Goal: Task Accomplishment & Management: Manage account settings

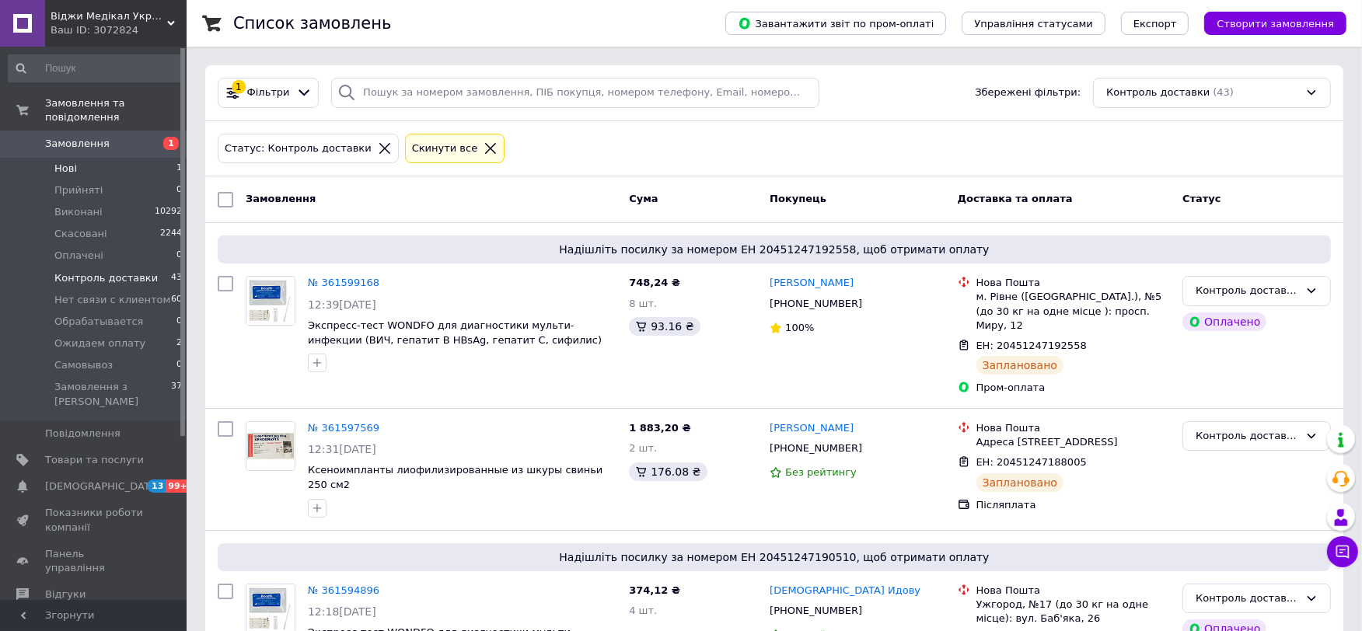
click at [150, 158] on li "Нові 1" at bounding box center [95, 169] width 191 height 22
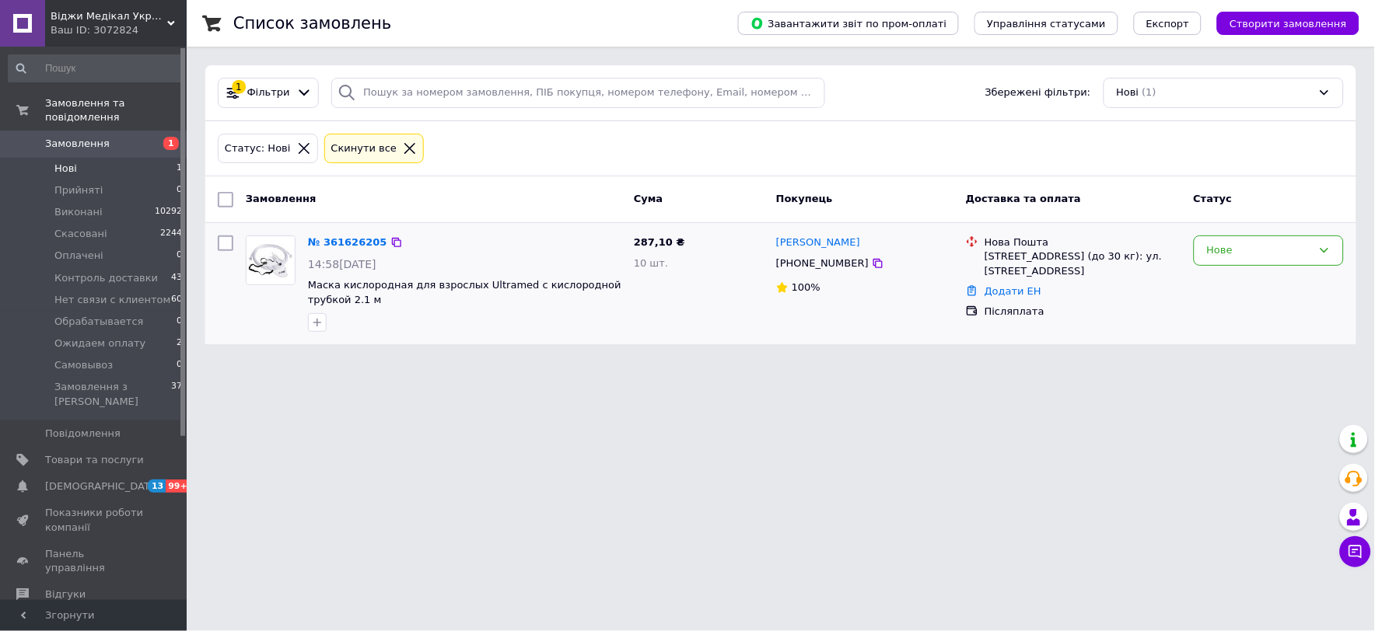
click at [320, 251] on div "№ 361626205" at bounding box center [347, 243] width 82 height 18
click at [338, 246] on link "№ 361626205" at bounding box center [347, 242] width 79 height 12
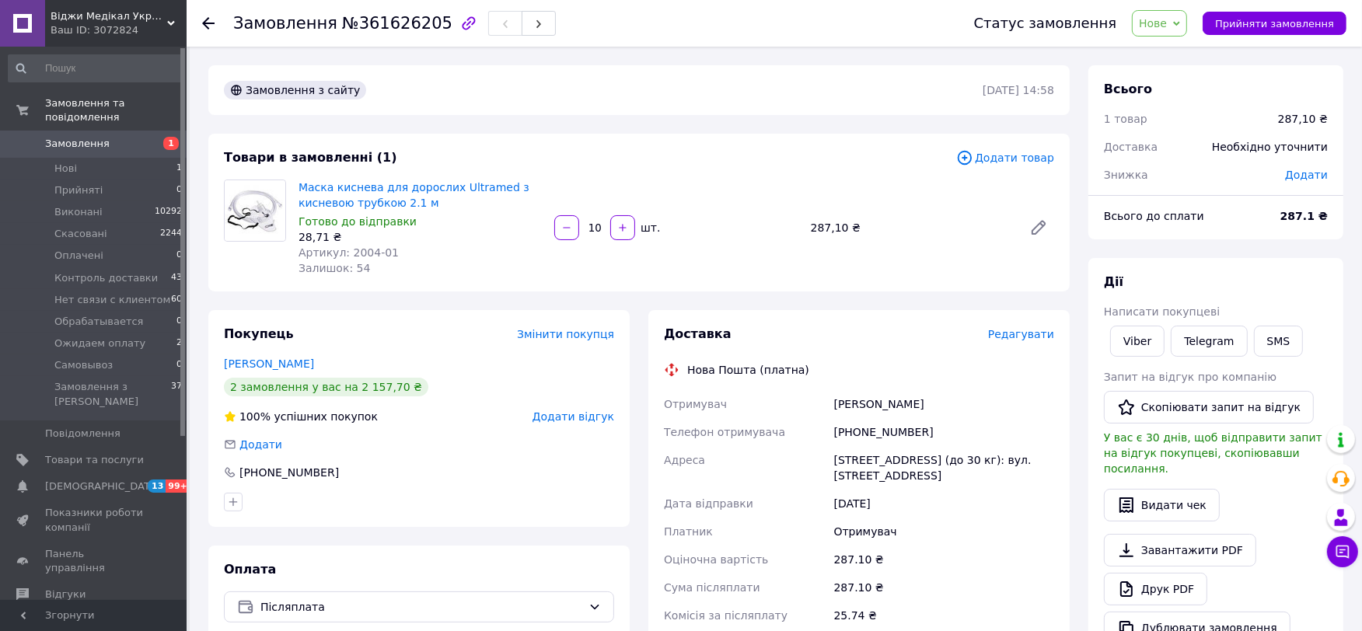
click at [868, 435] on div "+380953591415" at bounding box center [944, 432] width 226 height 28
copy div "380953591415"
click at [952, 459] on div "Петропавлівська Борщагівка, №4 (до 30 кг): вул. Петропавлівська, 12" at bounding box center [944, 468] width 226 height 44
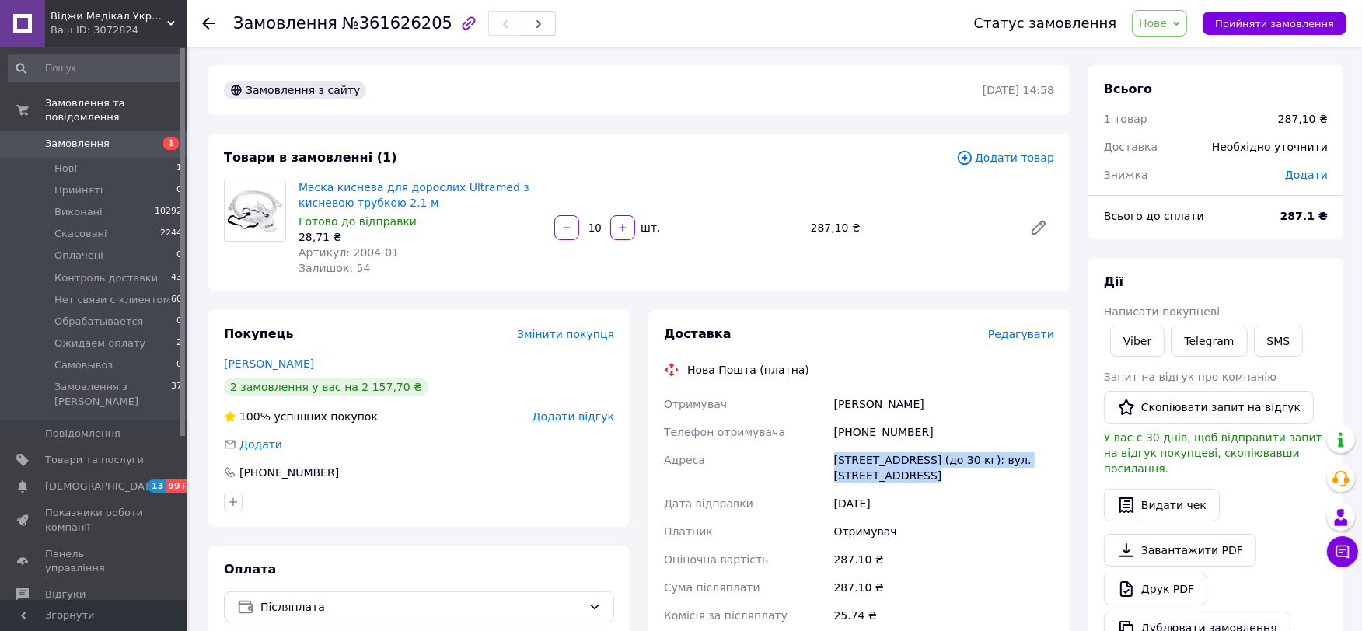
click at [952, 459] on div "Петропавлівська Борщагівка, №4 (до 30 кг): вул. Петропавлівська, 12" at bounding box center [944, 468] width 226 height 44
copy div "Петропавлівська Борщагівка, №4 (до 30 кг): вул. Петропавлівська, 12"
drag, startPoint x: 389, startPoint y: 251, endPoint x: 344, endPoint y: 254, distance: 44.4
click at [344, 254] on div "Артикул: 2004-01" at bounding box center [420, 253] width 243 height 16
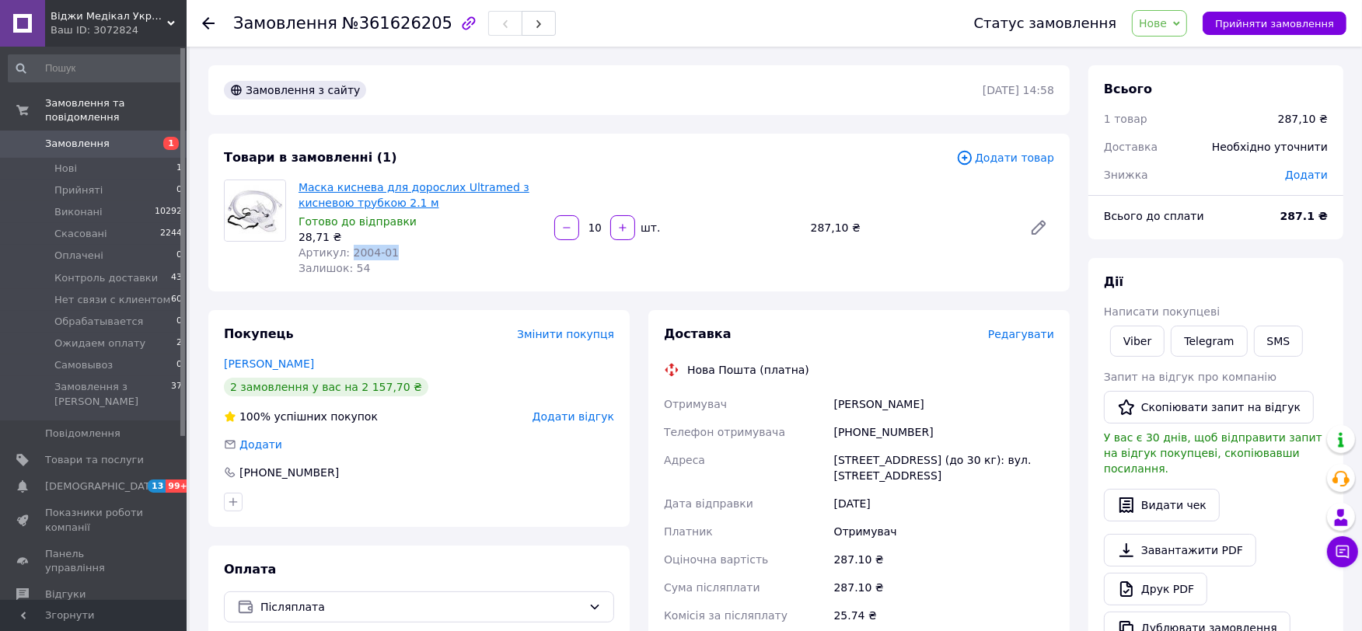
copy span "2004-01"
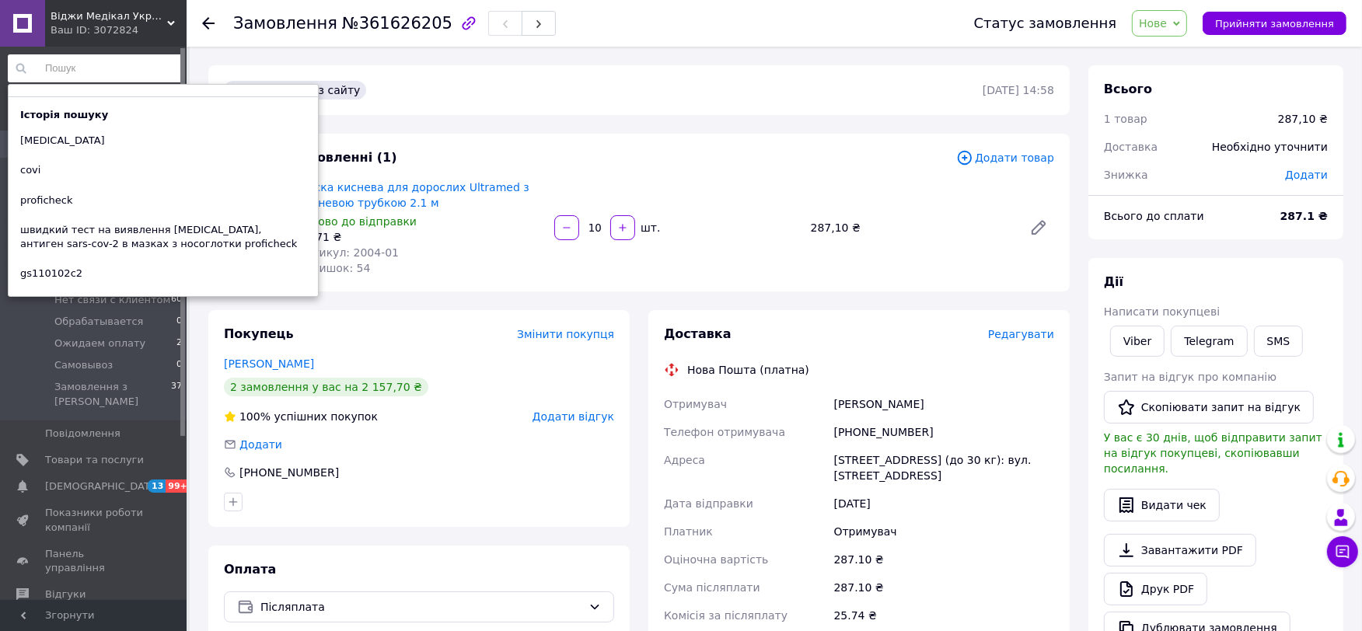
click at [97, 72] on input at bounding box center [96, 68] width 176 height 28
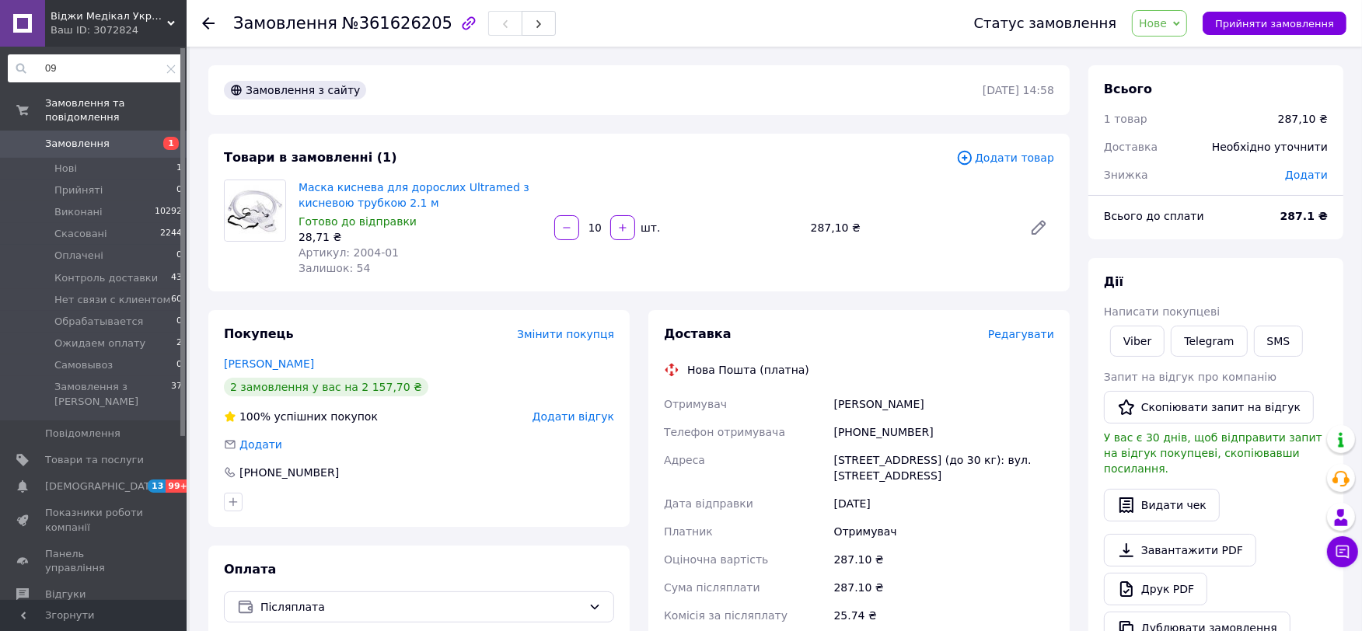
type input "0"
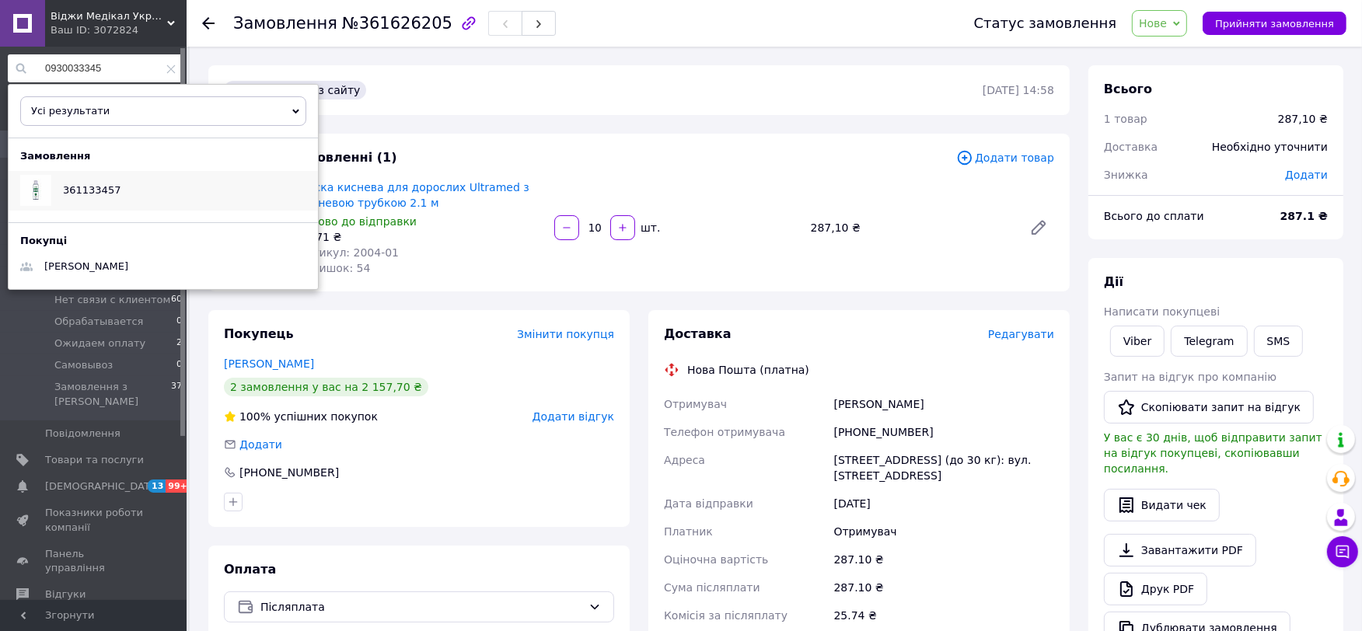
type input "0930033345"
click at [86, 187] on span "361133457" at bounding box center [92, 190] width 58 height 12
click at [172, 74] on input "0930033345" at bounding box center [96, 68] width 176 height 28
click at [167, 70] on icon at bounding box center [170, 69] width 9 height 9
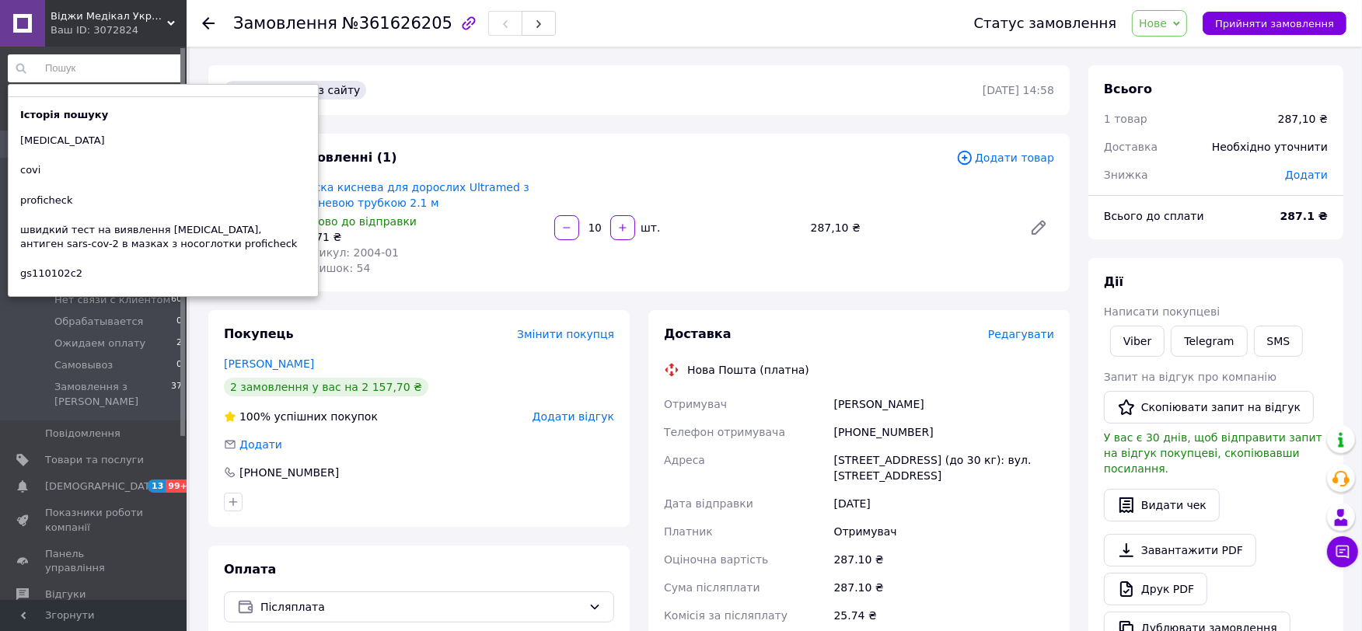
click at [592, 118] on div "Замовлення з сайту 12.09.2025 | 14:58 Товари в замовленні (1) Додати товар Маск…" at bounding box center [639, 550] width 880 height 971
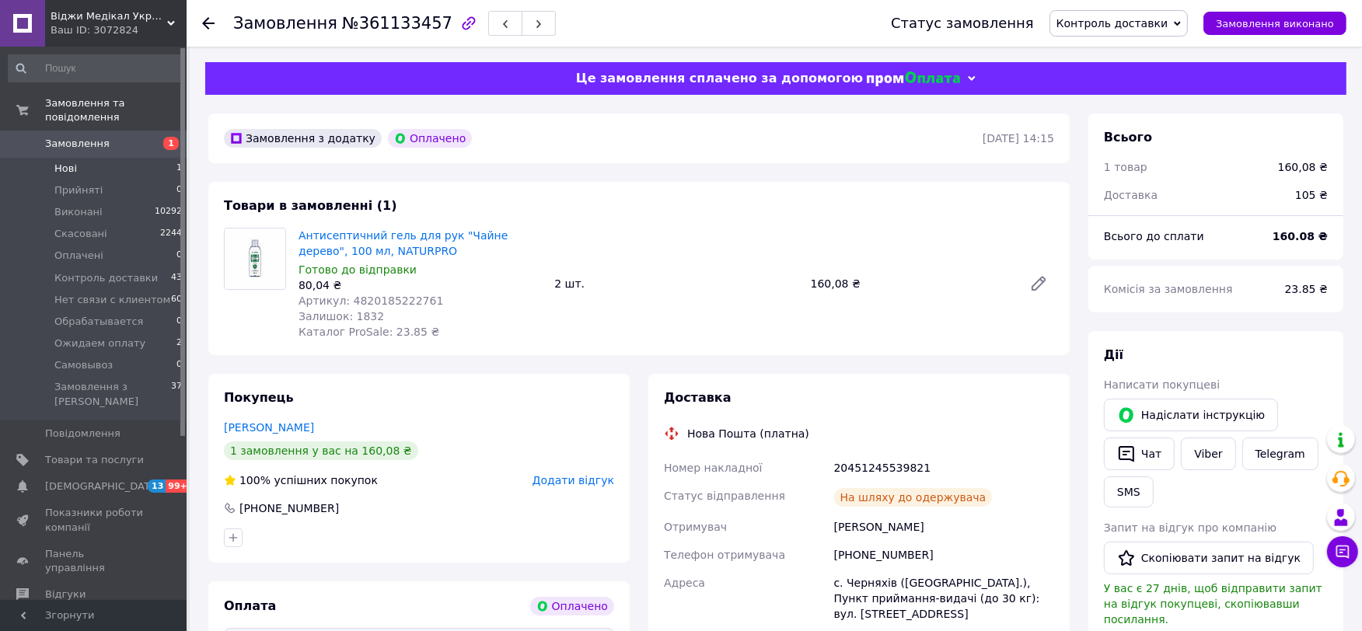
click at [132, 161] on li "Нові 1" at bounding box center [95, 169] width 191 height 22
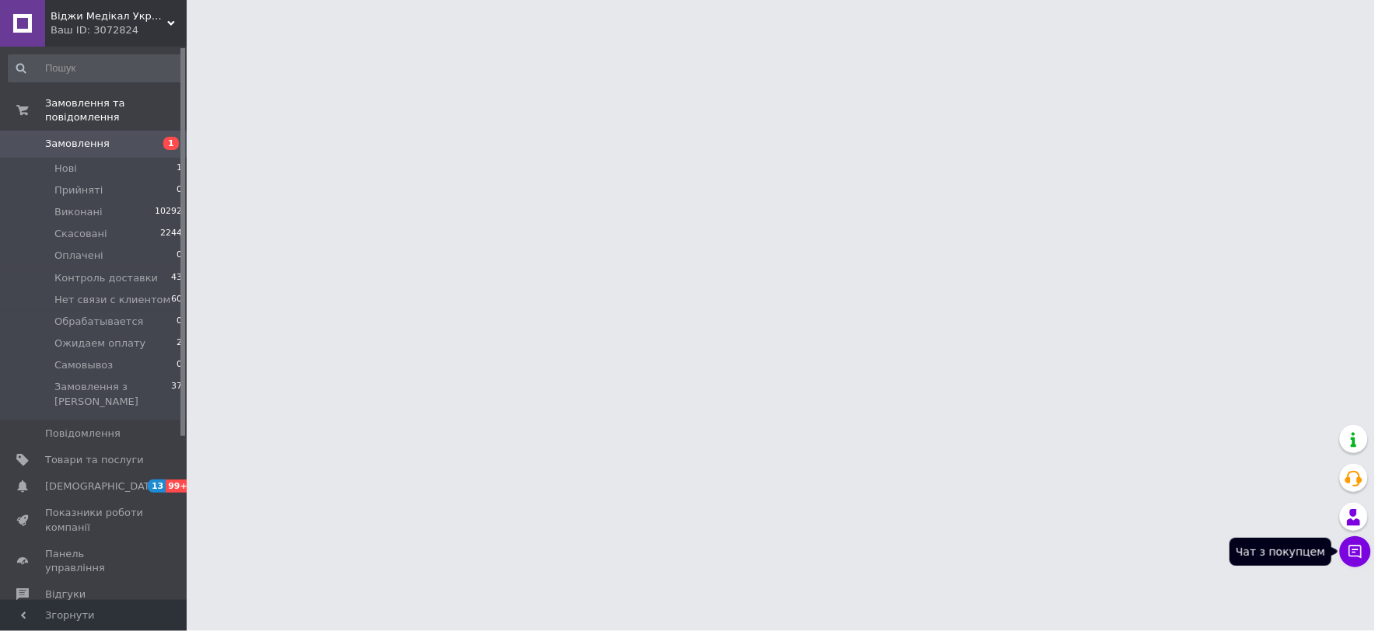
click at [1361, 553] on button "Чат з покупцем" at bounding box center [1355, 551] width 31 height 31
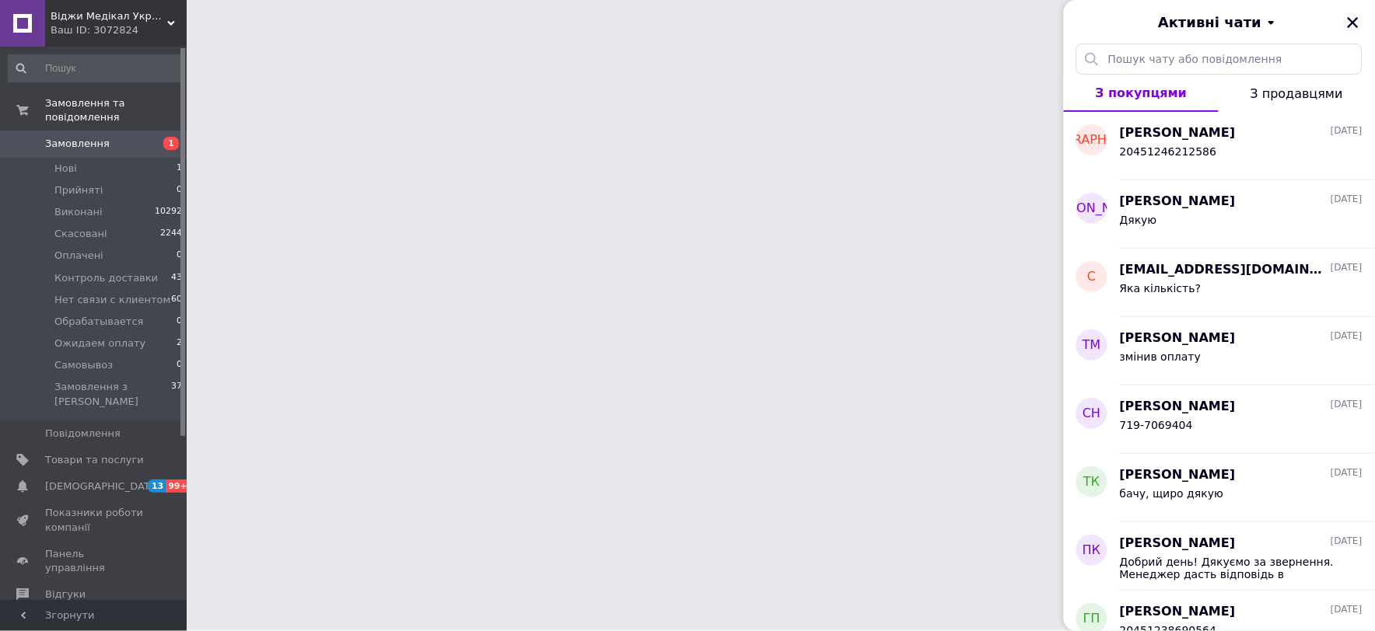
click at [1354, 27] on icon "Закрити" at bounding box center [1353, 23] width 14 height 14
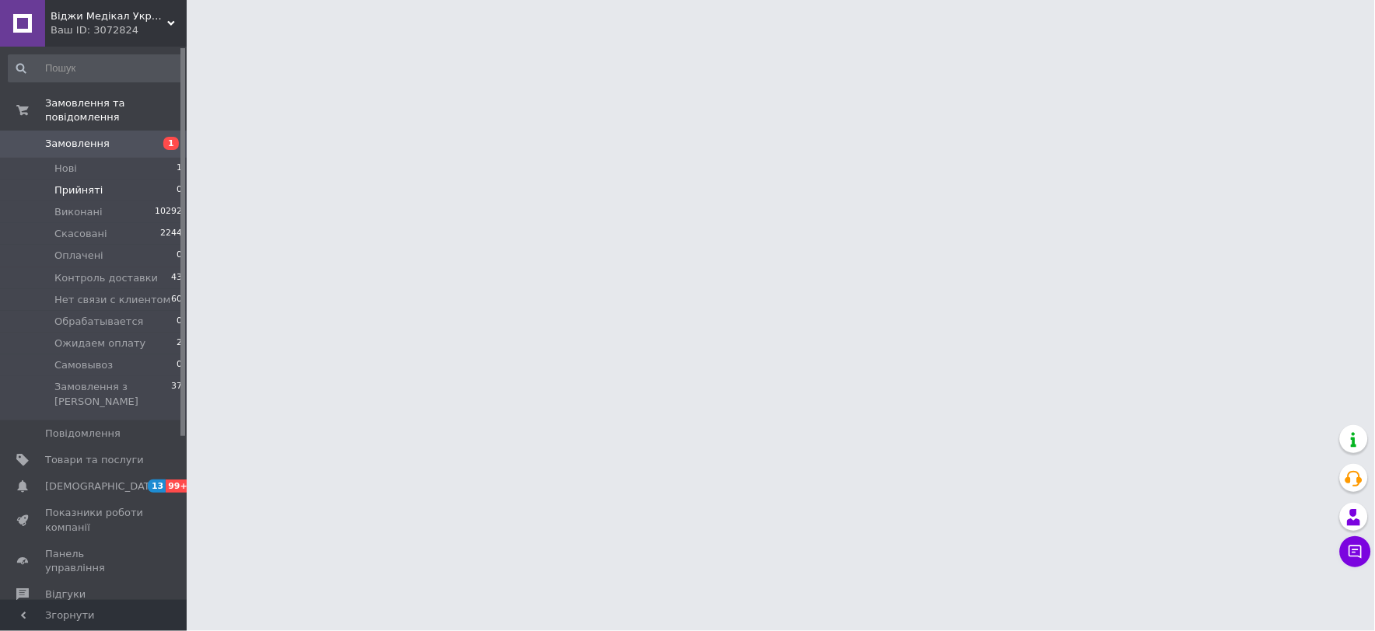
click at [138, 180] on li "Прийняті 0" at bounding box center [95, 191] width 191 height 22
click at [138, 158] on li "Нові 1" at bounding box center [95, 169] width 191 height 22
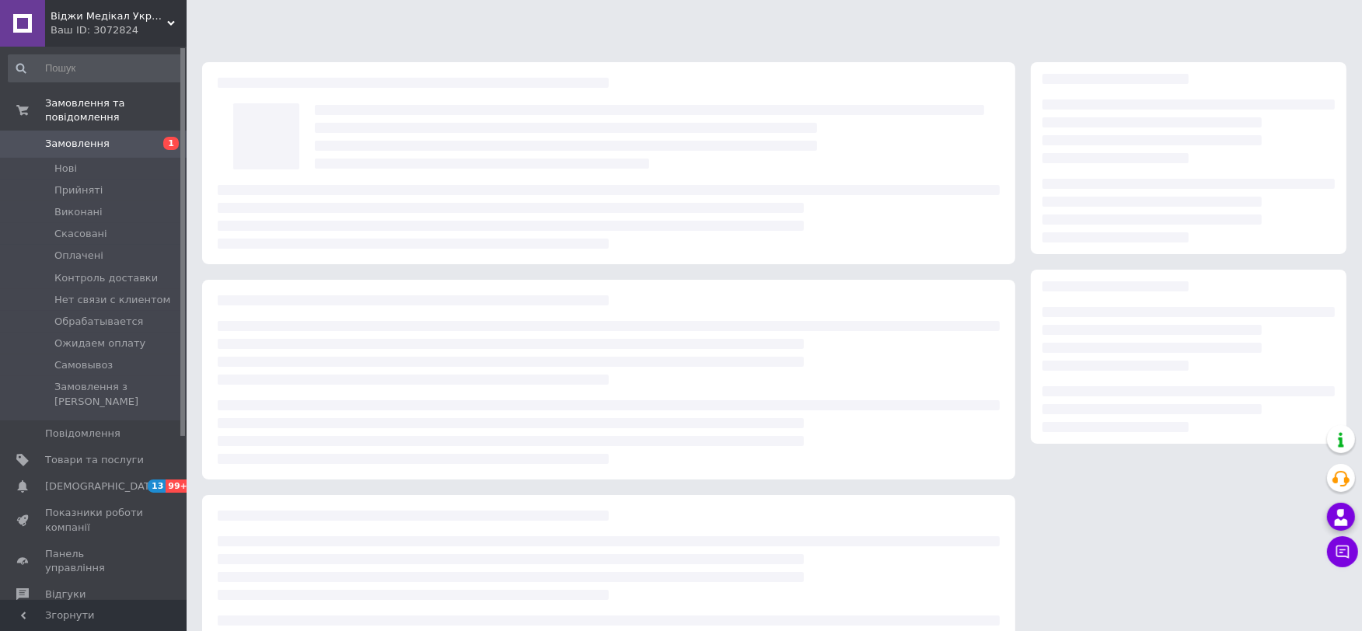
click at [1343, 523] on use at bounding box center [1341, 517] width 13 height 16
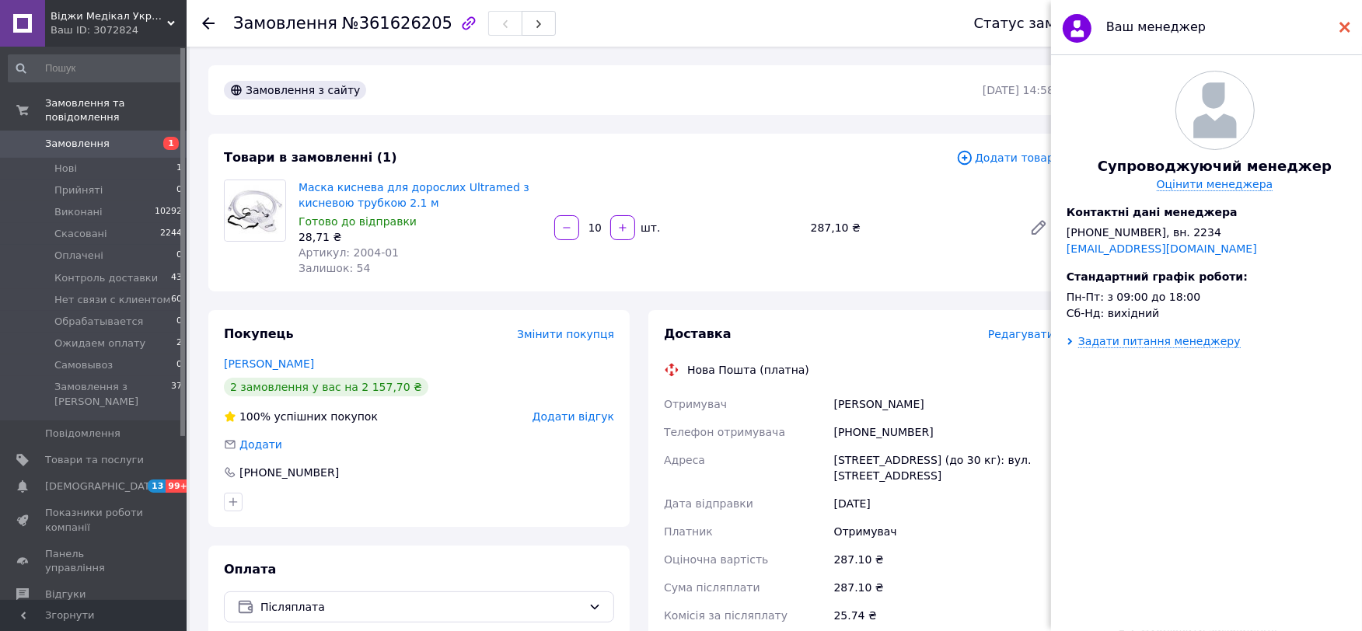
click at [1349, 28] on icon at bounding box center [1345, 27] width 11 height 11
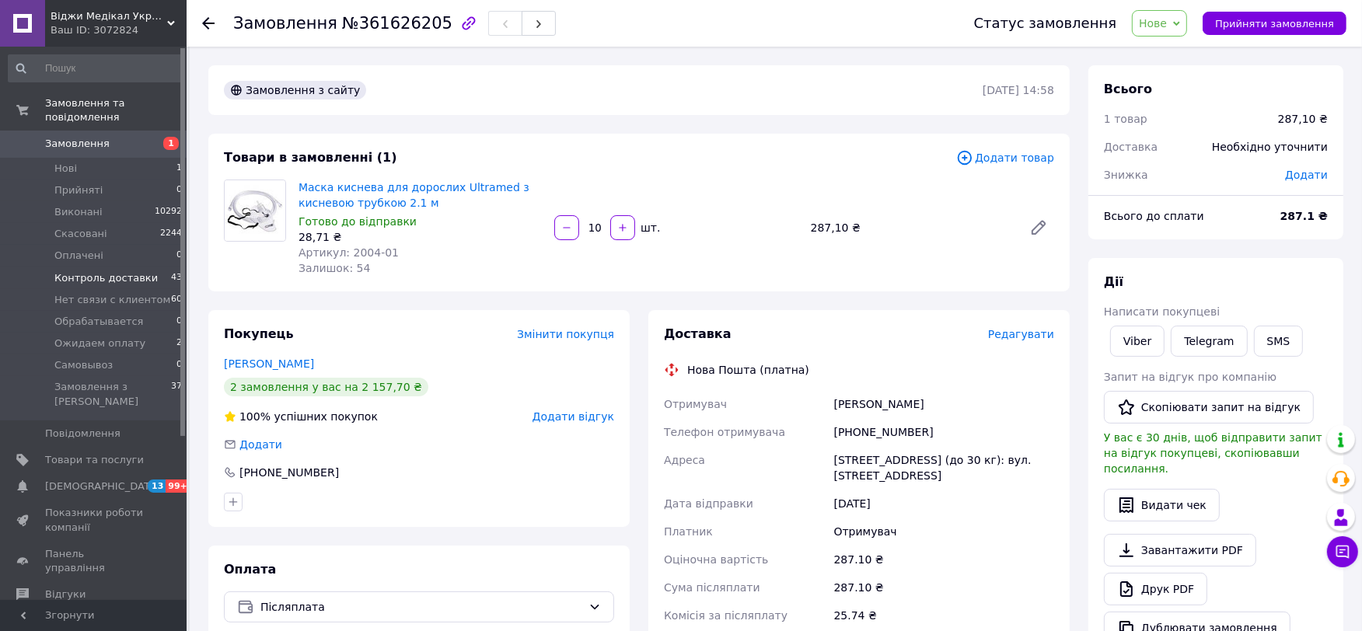
click at [152, 267] on li "Контроль доставки 43" at bounding box center [95, 278] width 191 height 22
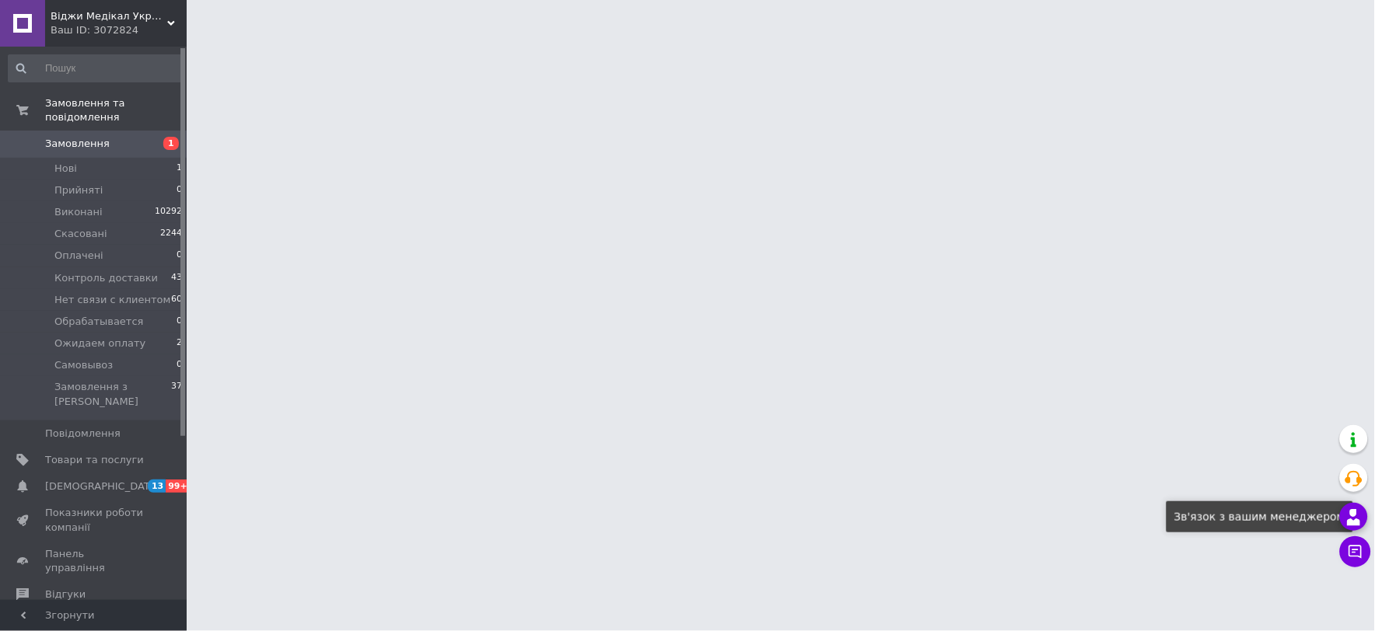
click at [1347, 515] on icon at bounding box center [1353, 517] width 19 height 19
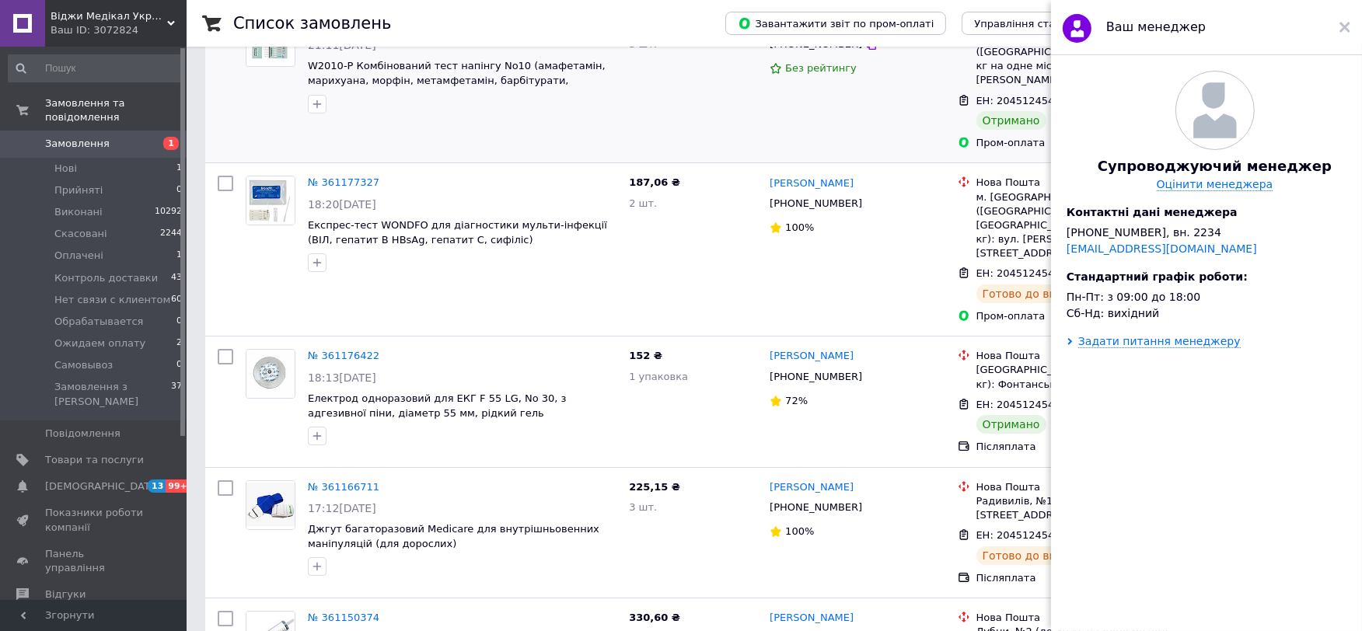
scroll to position [5874, 0]
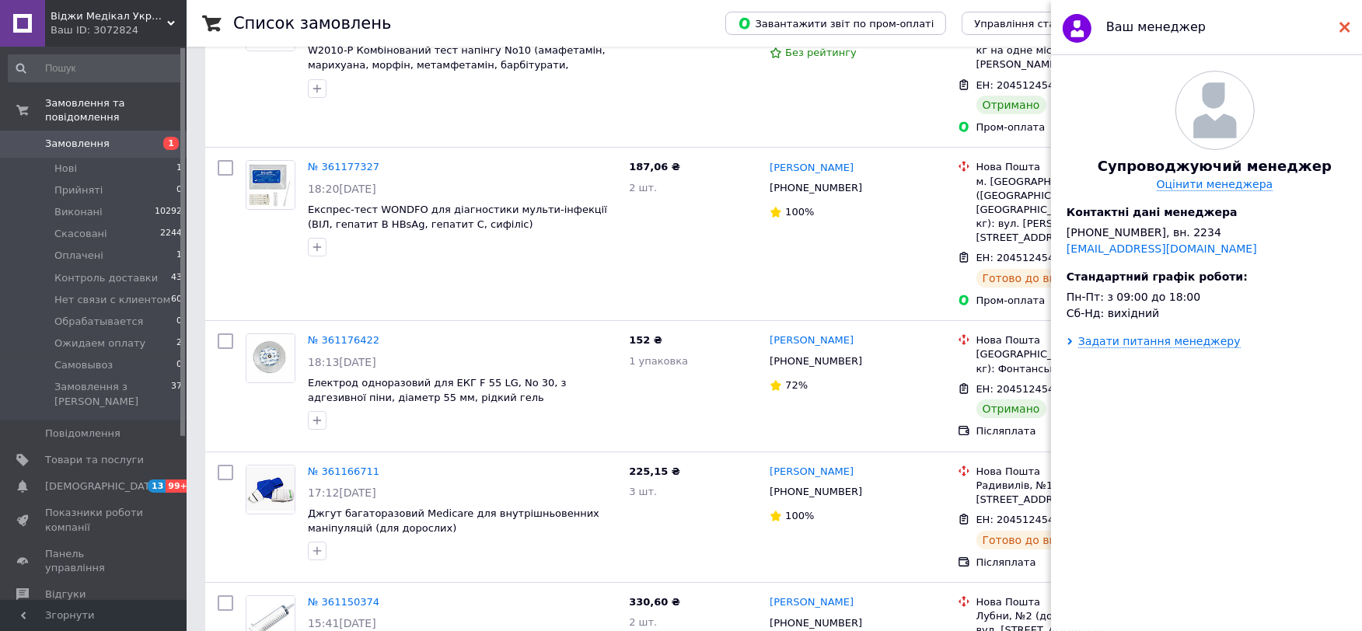
click at [1347, 25] on use at bounding box center [1345, 27] width 11 height 11
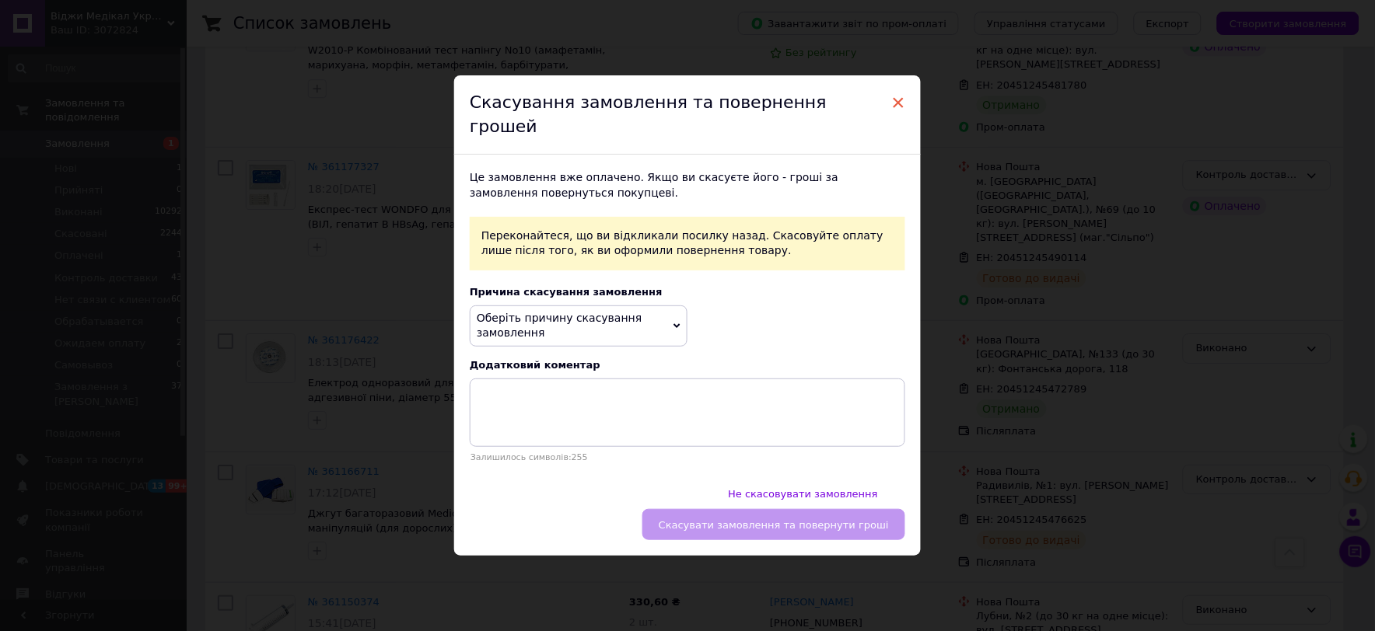
click at [898, 116] on span "×" at bounding box center [898, 102] width 14 height 26
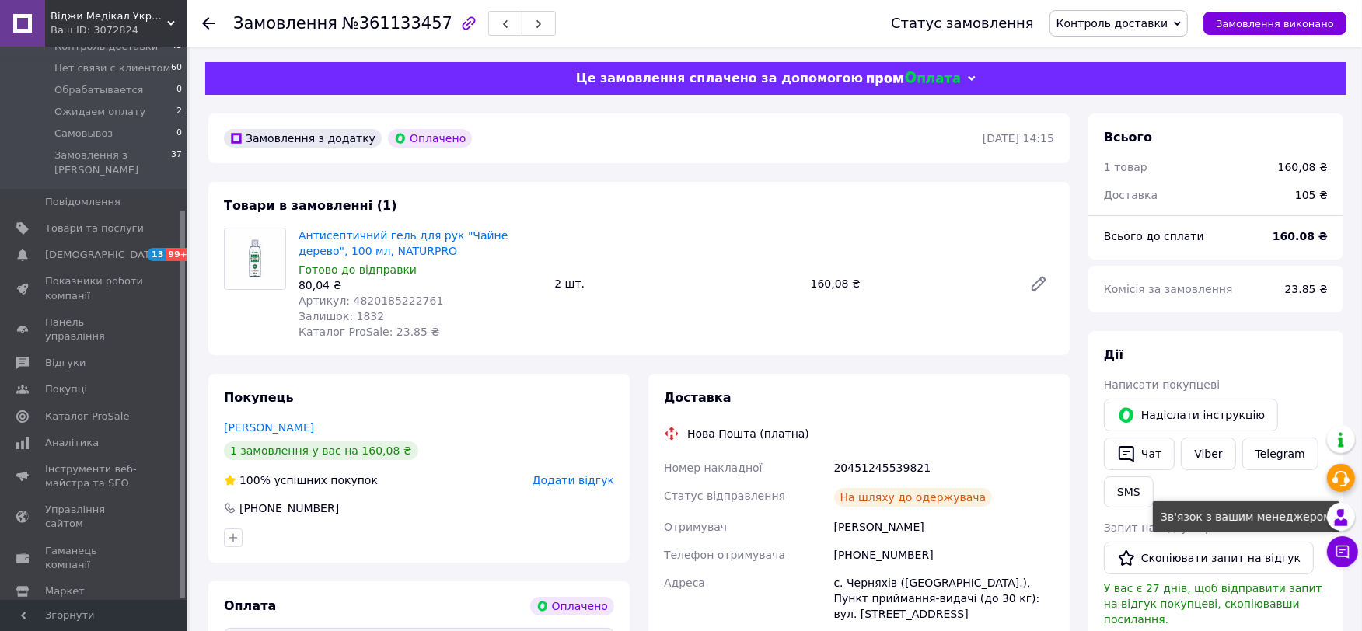
click at [1347, 519] on icon at bounding box center [1341, 517] width 19 height 19
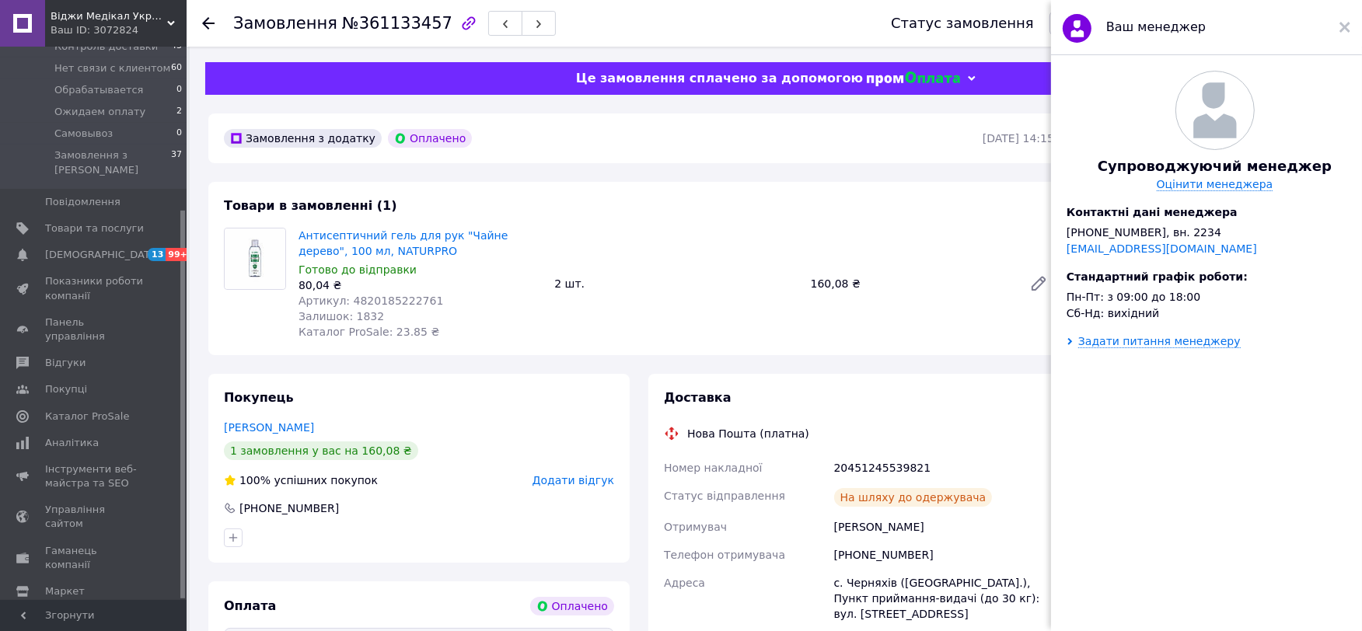
click at [1351, 19] on div "Ваш менеджер" at bounding box center [1206, 27] width 311 height 55
click at [1347, 27] on icon at bounding box center [1345, 27] width 11 height 11
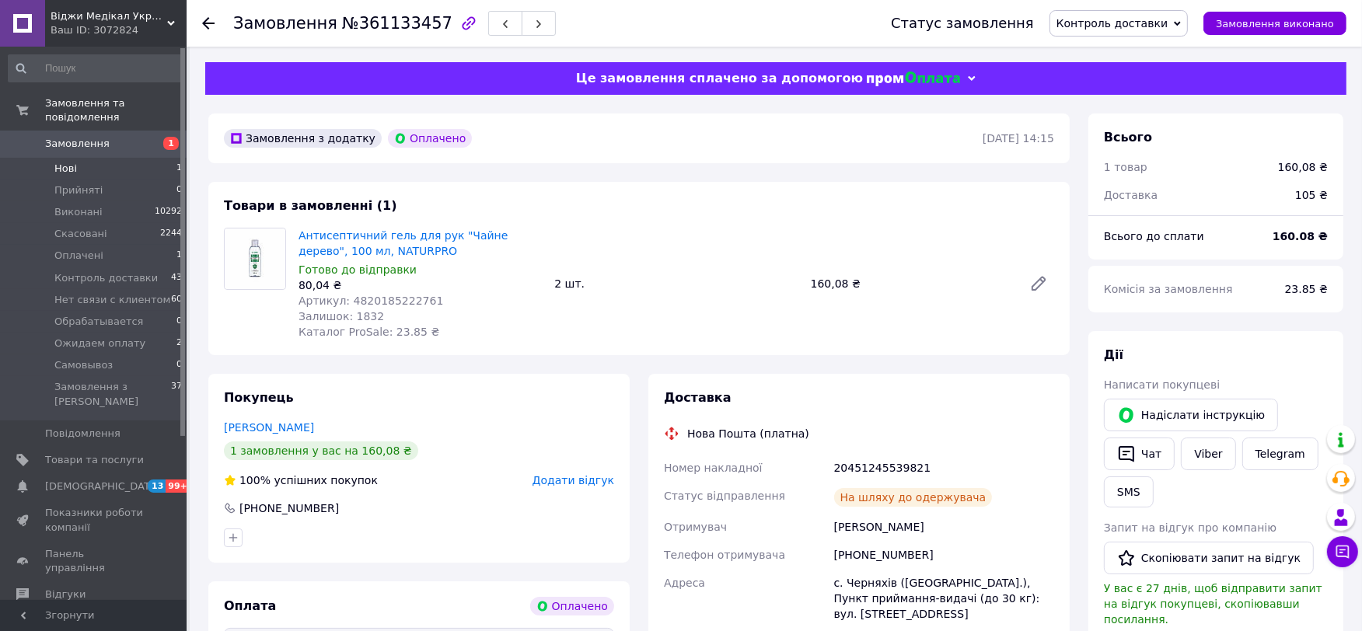
click at [151, 160] on li "Нові 1" at bounding box center [95, 169] width 191 height 22
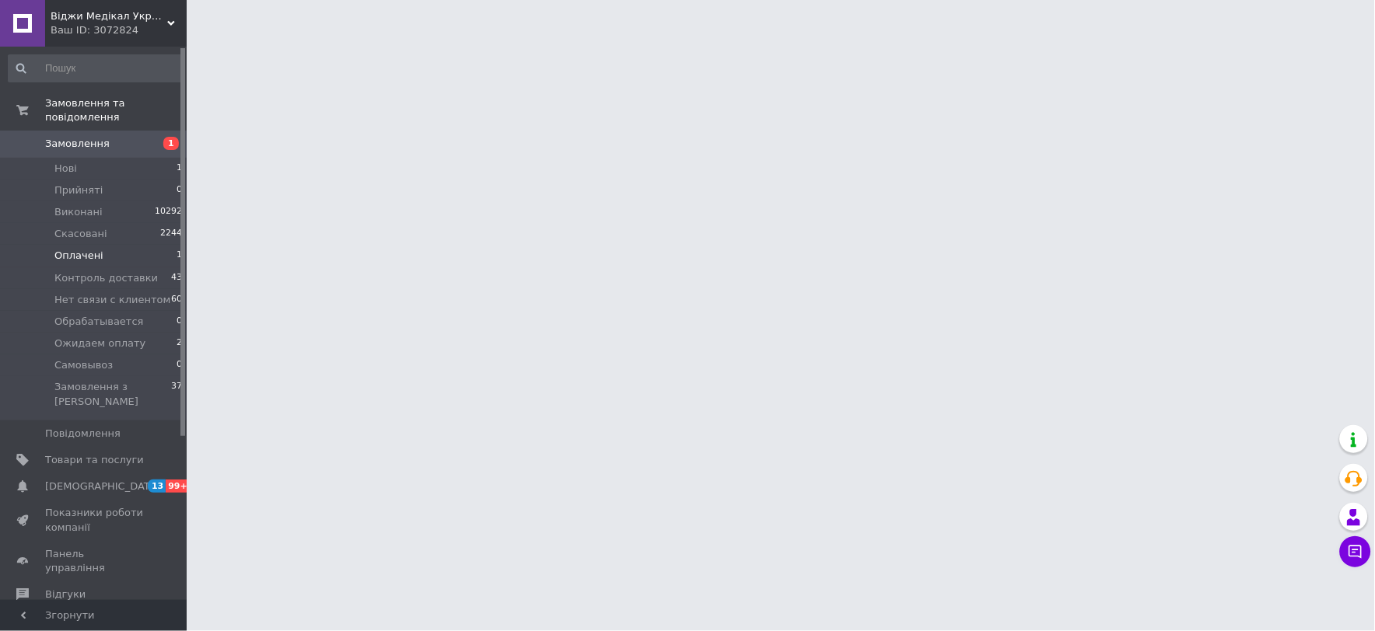
click at [159, 245] on li "Оплачені 1" at bounding box center [95, 256] width 191 height 22
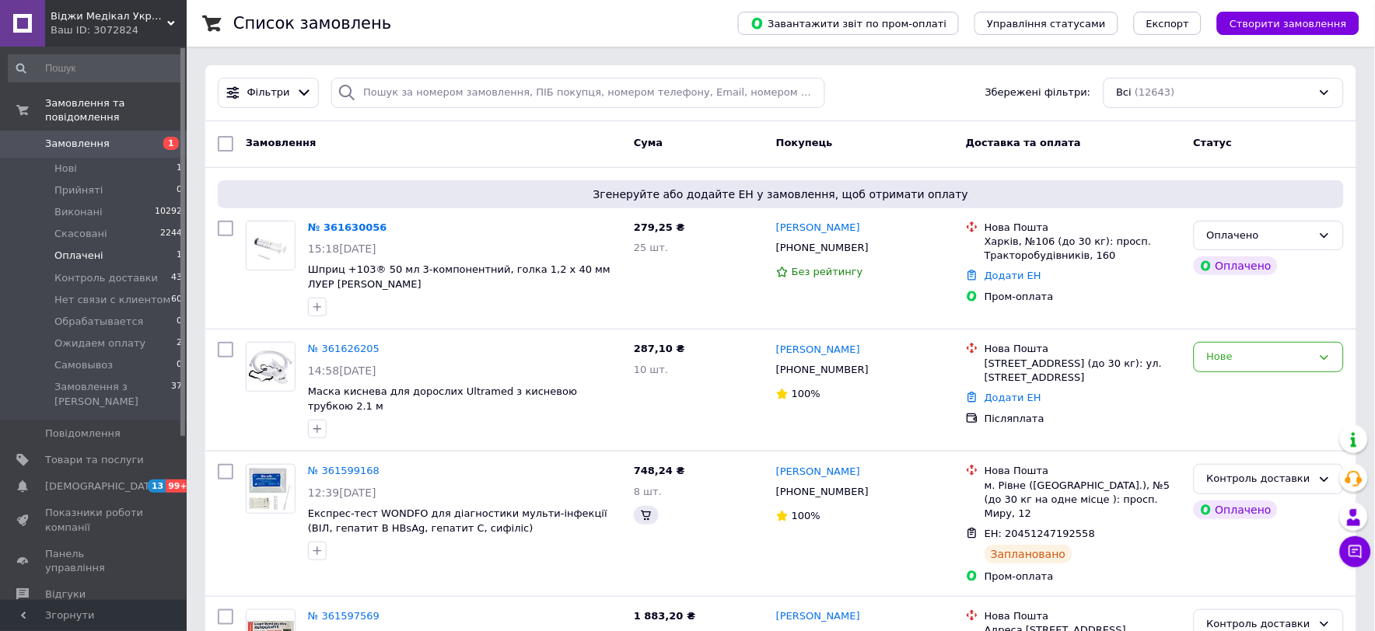
click at [143, 245] on li "Оплачені 1" at bounding box center [95, 256] width 191 height 22
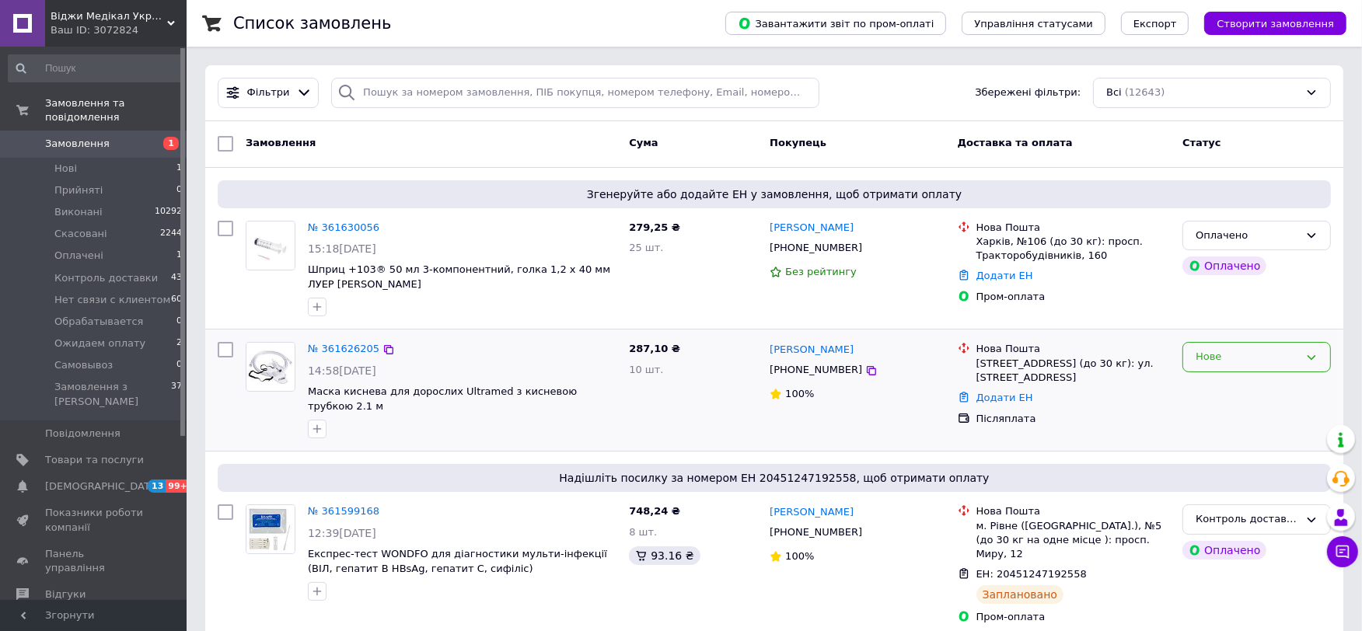
click at [1265, 364] on div "Нове" at bounding box center [1247, 357] width 103 height 16
click at [1262, 414] on li "Контроль доставки" at bounding box center [1256, 417] width 147 height 29
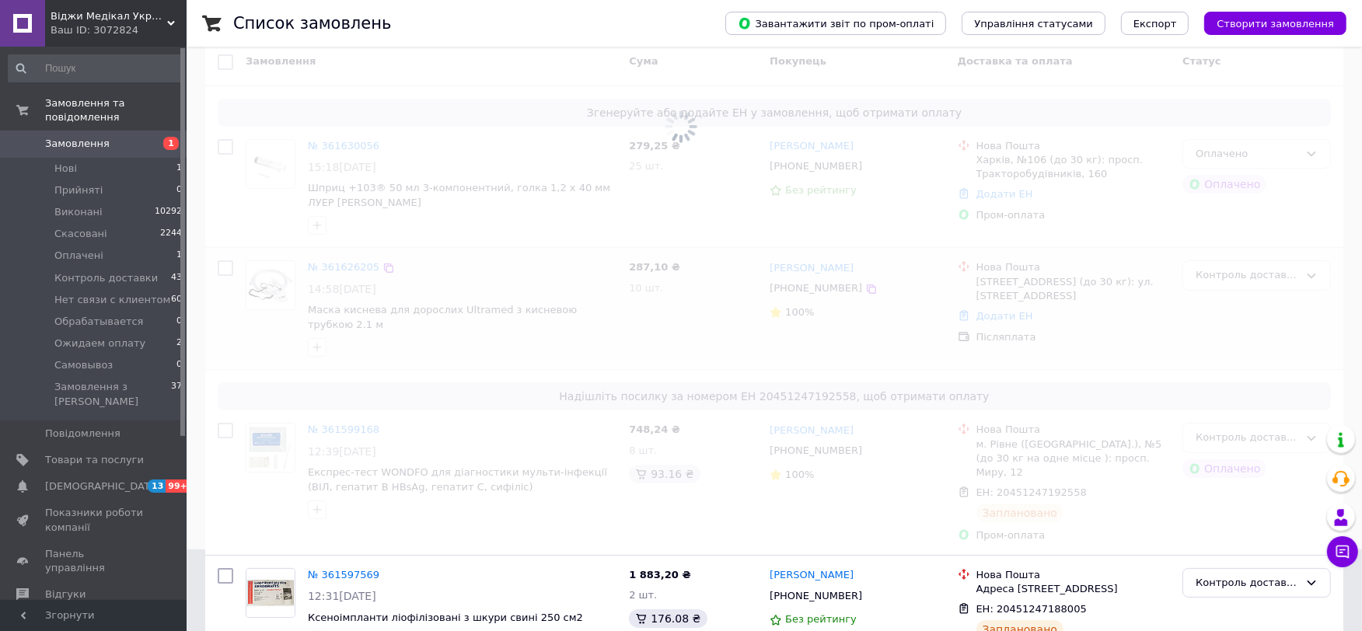
scroll to position [0, 0]
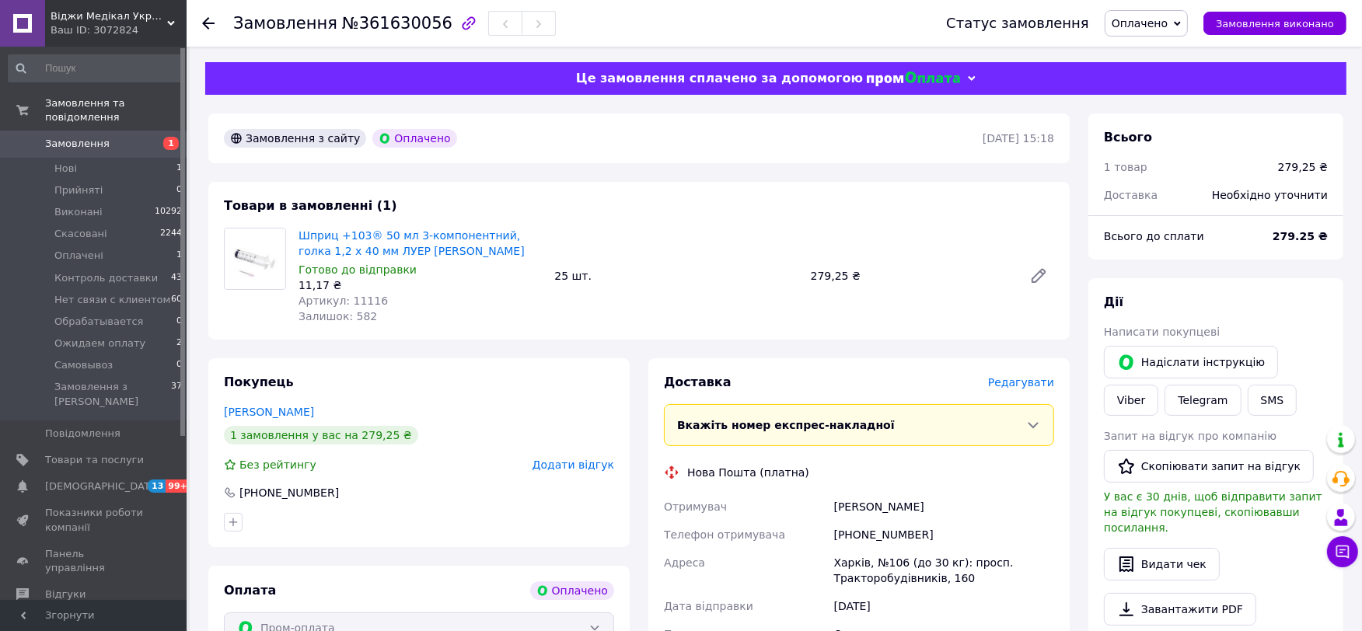
click at [880, 533] on div "[PHONE_NUMBER]" at bounding box center [944, 535] width 226 height 28
copy div "380979490901"
click at [874, 515] on div "Шеховцов Олег" at bounding box center [944, 507] width 226 height 28
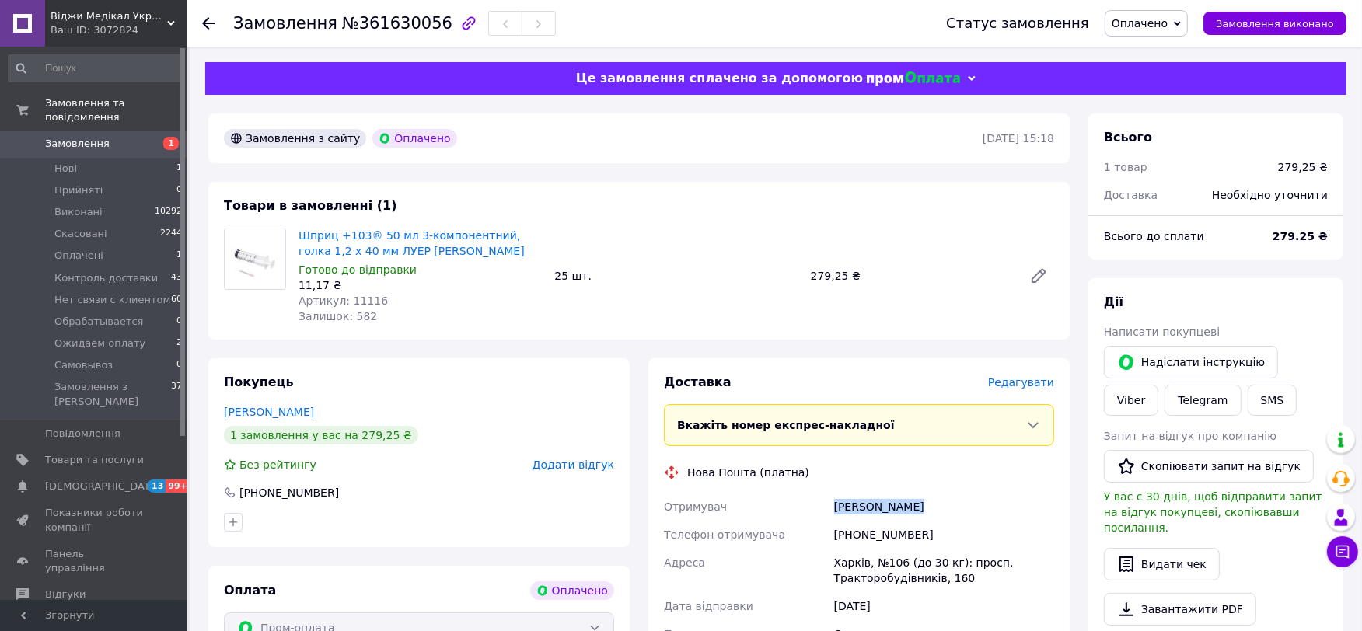
click at [874, 515] on div "Шеховцов Олег" at bounding box center [944, 507] width 226 height 28
copy div "Шеховцов Олег"
click at [910, 565] on div "Харків, №106 (до 30 кг): просп. Тракторобудівників, 160" at bounding box center [944, 571] width 226 height 44
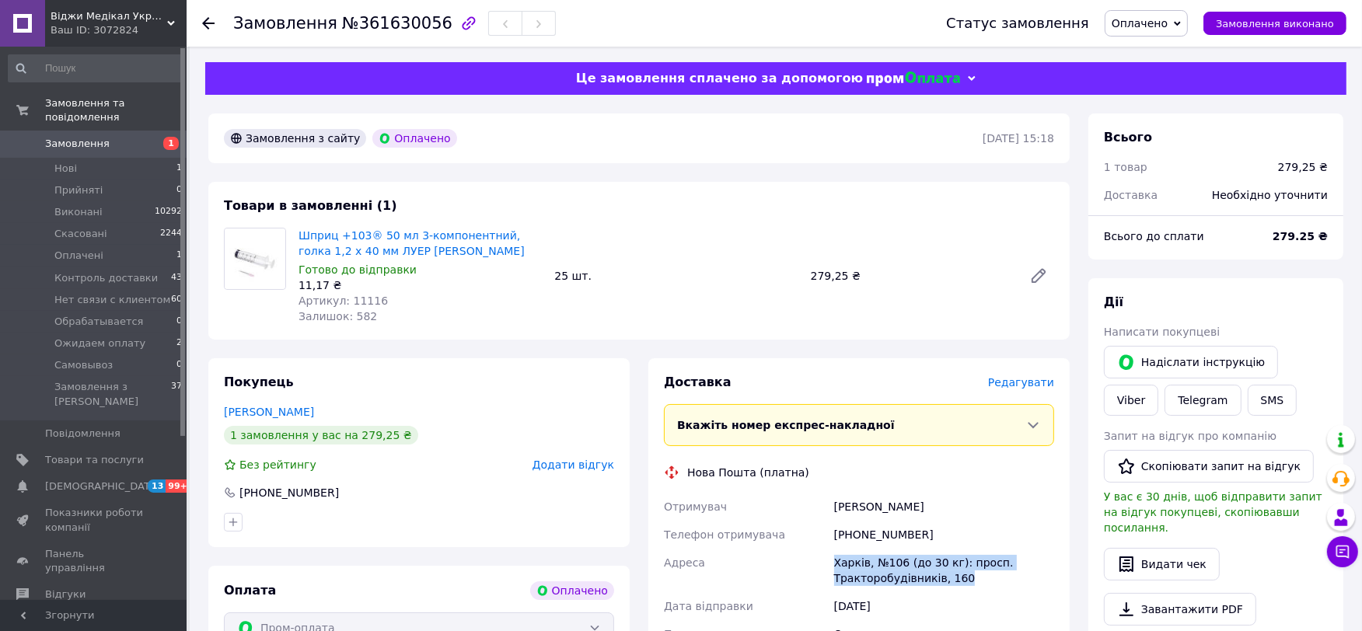
copy div "Харків, №106 (до 30 кг): просп. Тракторобудівників, 160"
click at [369, 298] on span "Артикул: 11116" at bounding box center [343, 301] width 89 height 12
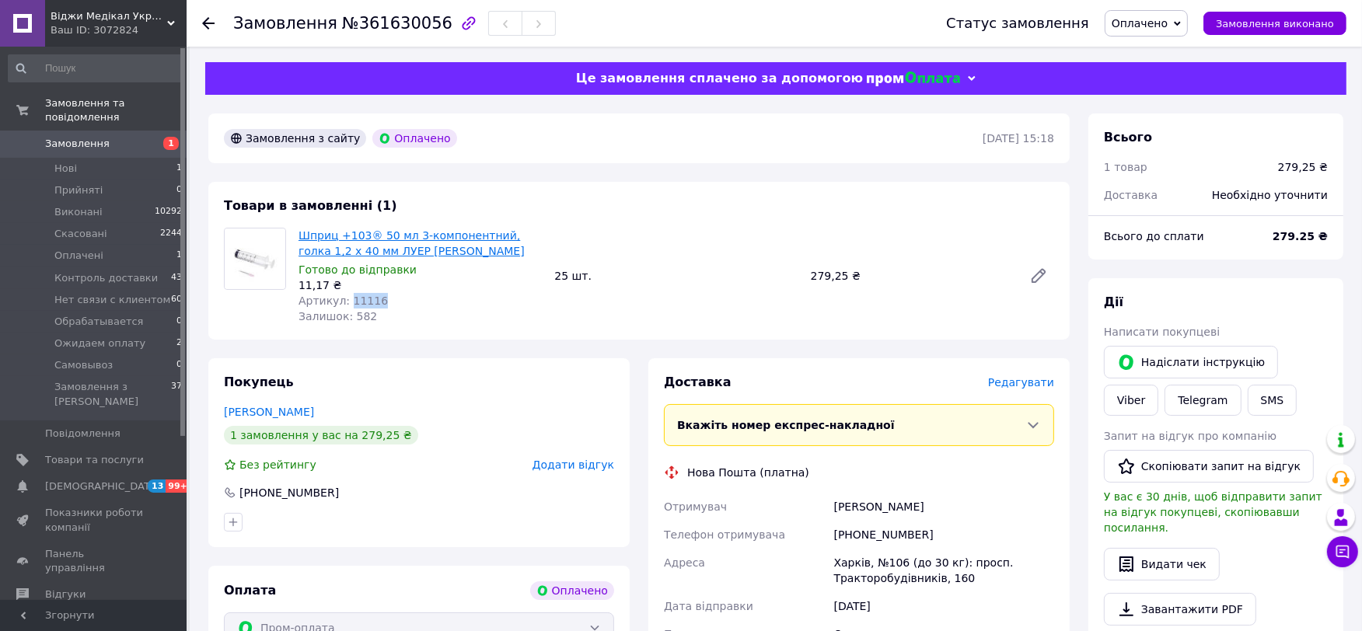
copy span "11116"
drag, startPoint x: 1196, startPoint y: 20, endPoint x: 1183, endPoint y: 65, distance: 46.2
click at [1188, 20] on div "Оплачено Прийнято Виконано Скасовано Контроль доставки Нет связи с клиентом Обр…" at bounding box center [1146, 23] width 83 height 26
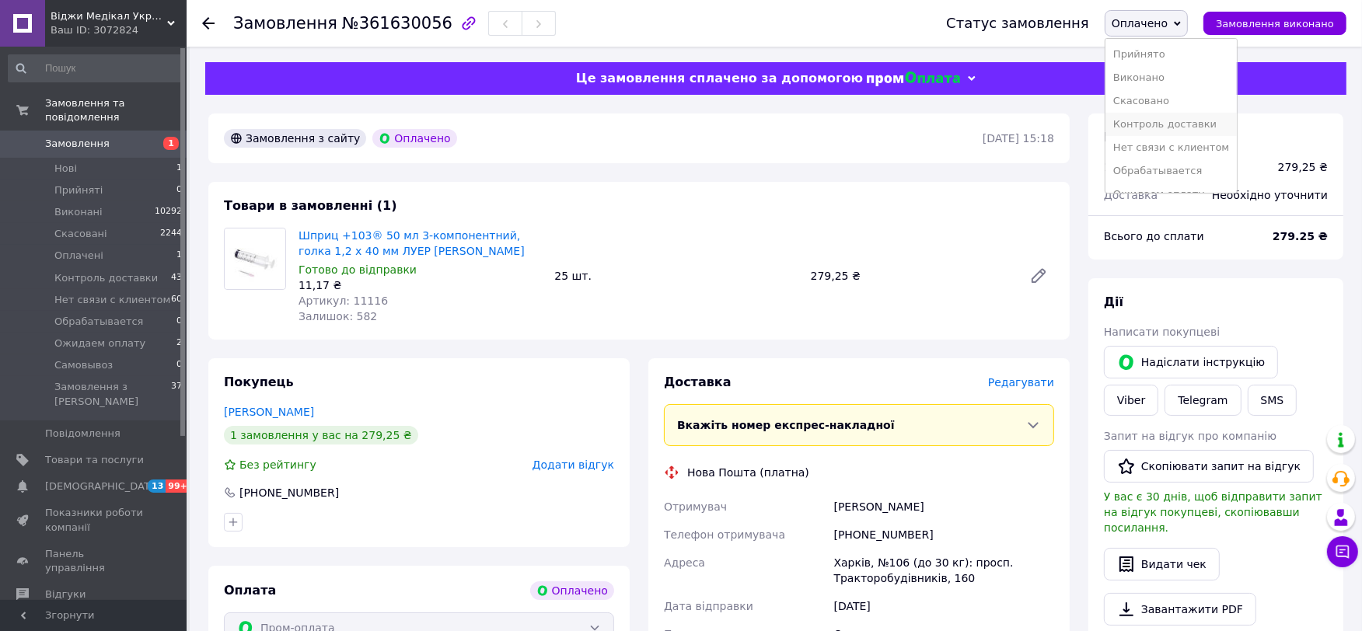
click at [1167, 121] on li "Контроль доставки" at bounding box center [1171, 124] width 131 height 23
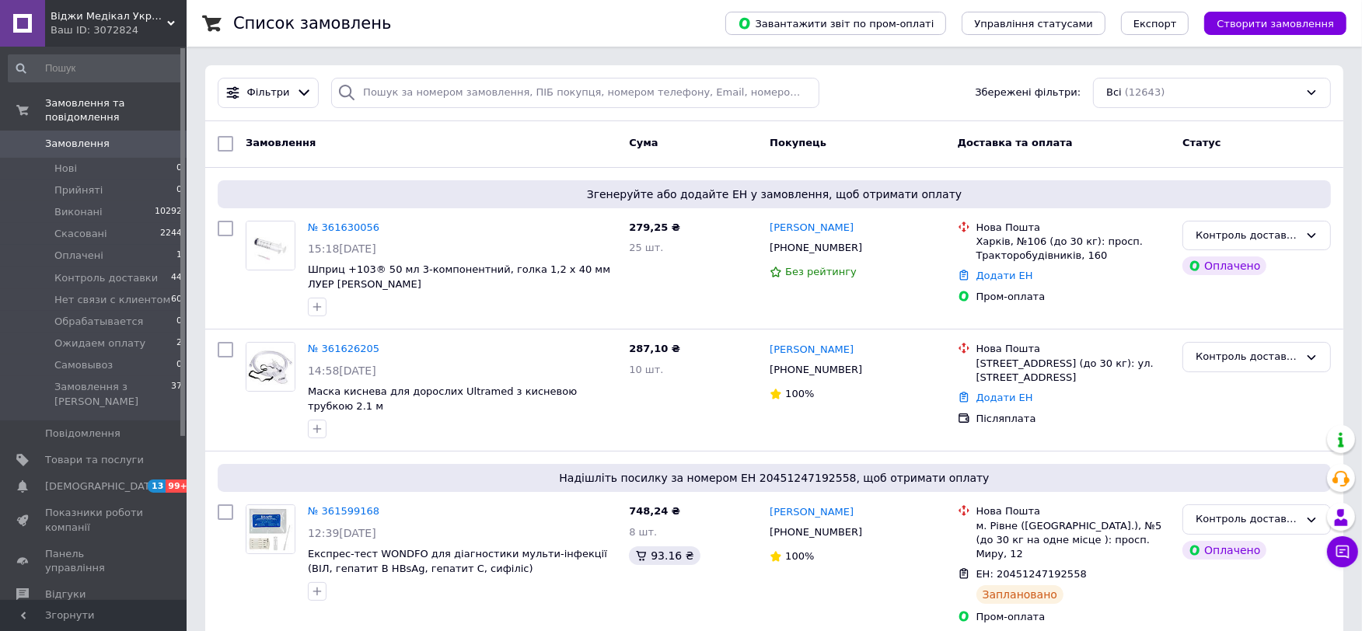
click at [535, 75] on div "Фільтри Збережені фільтри: Всі (12643)" at bounding box center [774, 93] width 1138 height 56
click at [1007, 399] on link "Додати ЕН" at bounding box center [1005, 398] width 57 height 12
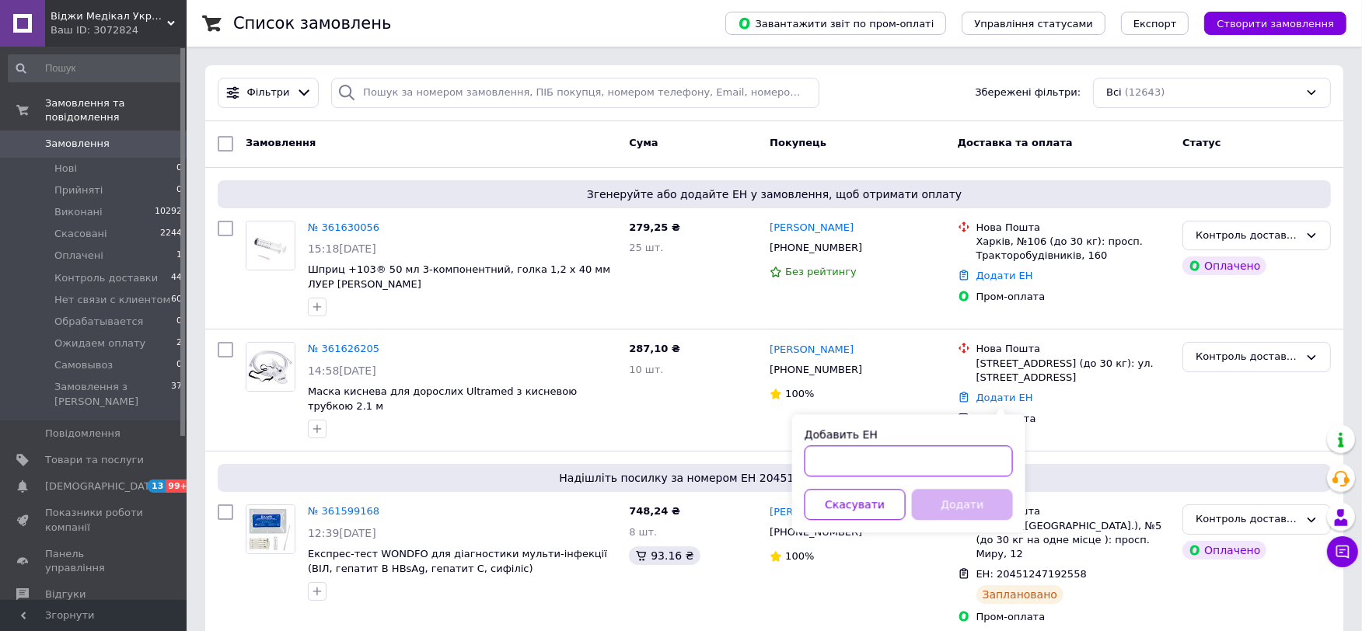
click at [858, 453] on input "Добавить ЕН" at bounding box center [909, 461] width 208 height 31
paste input "20451247268103"
type input "20451247268103"
click at [957, 509] on button "Додати" at bounding box center [962, 504] width 101 height 31
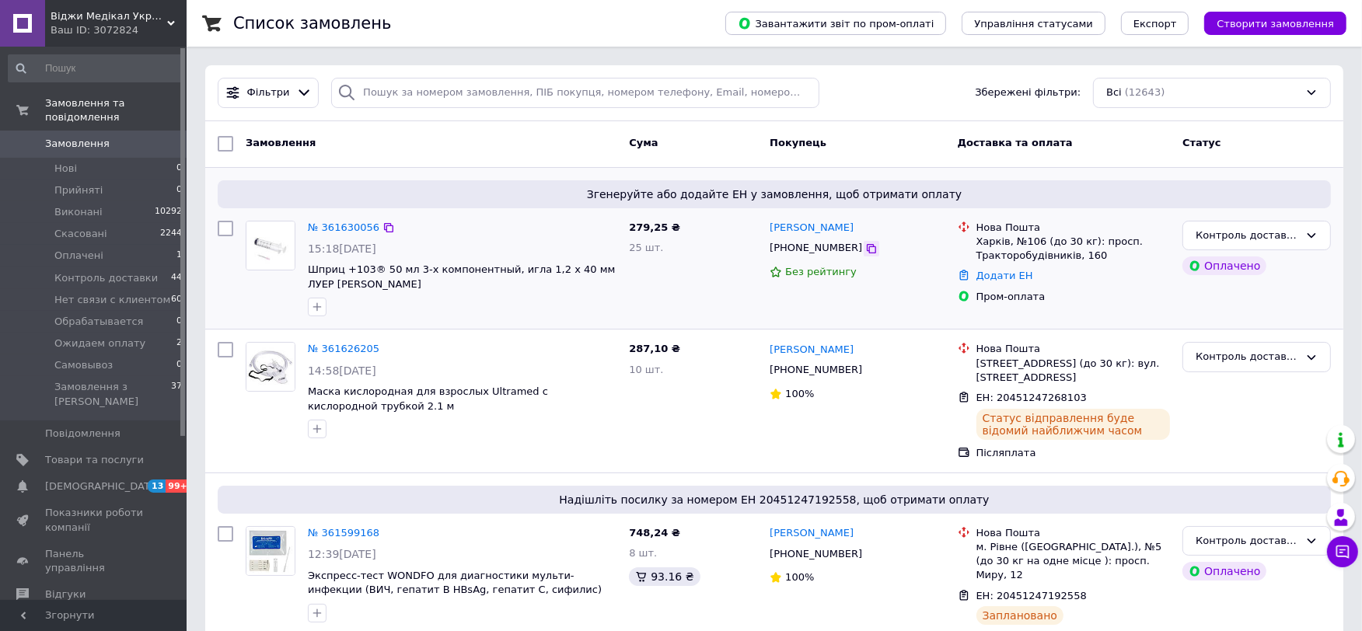
click at [867, 250] on icon at bounding box center [871, 248] width 9 height 9
click at [1004, 281] on link "Додати ЕН" at bounding box center [1005, 276] width 57 height 12
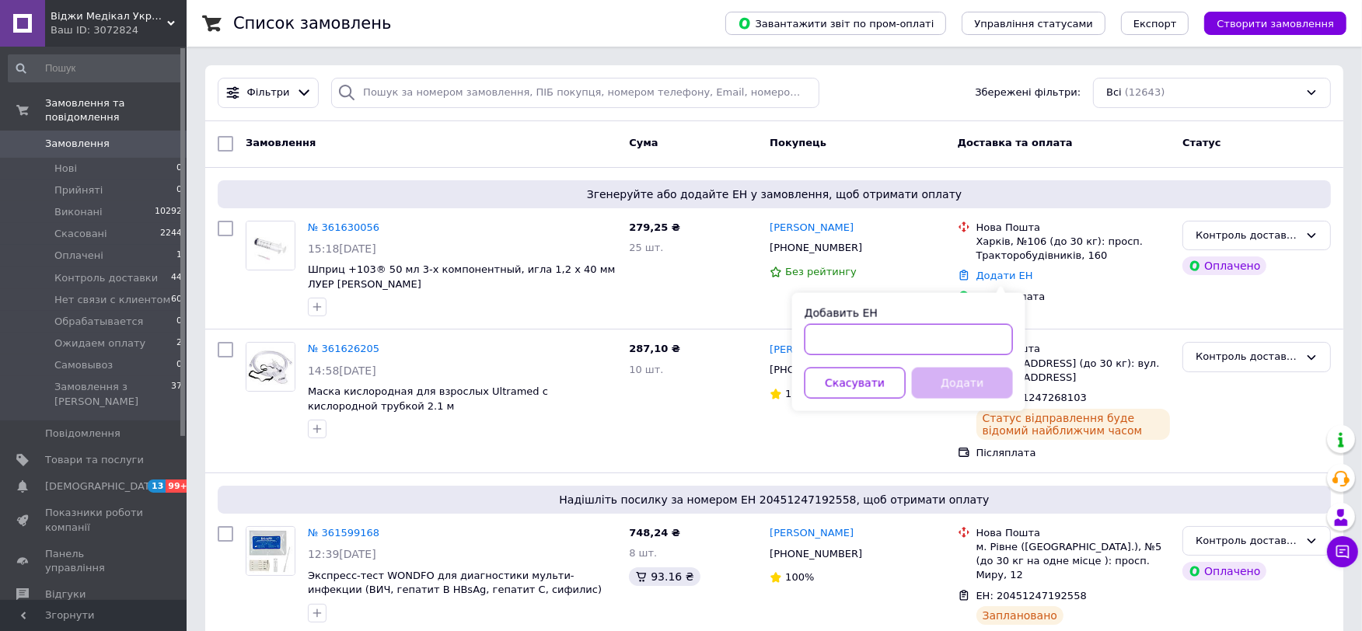
click at [934, 344] on input "Добавить ЕН" at bounding box center [909, 339] width 208 height 31
paste input "20451247270520"
type input "20451247270520"
click at [938, 393] on button "Додати" at bounding box center [962, 383] width 101 height 31
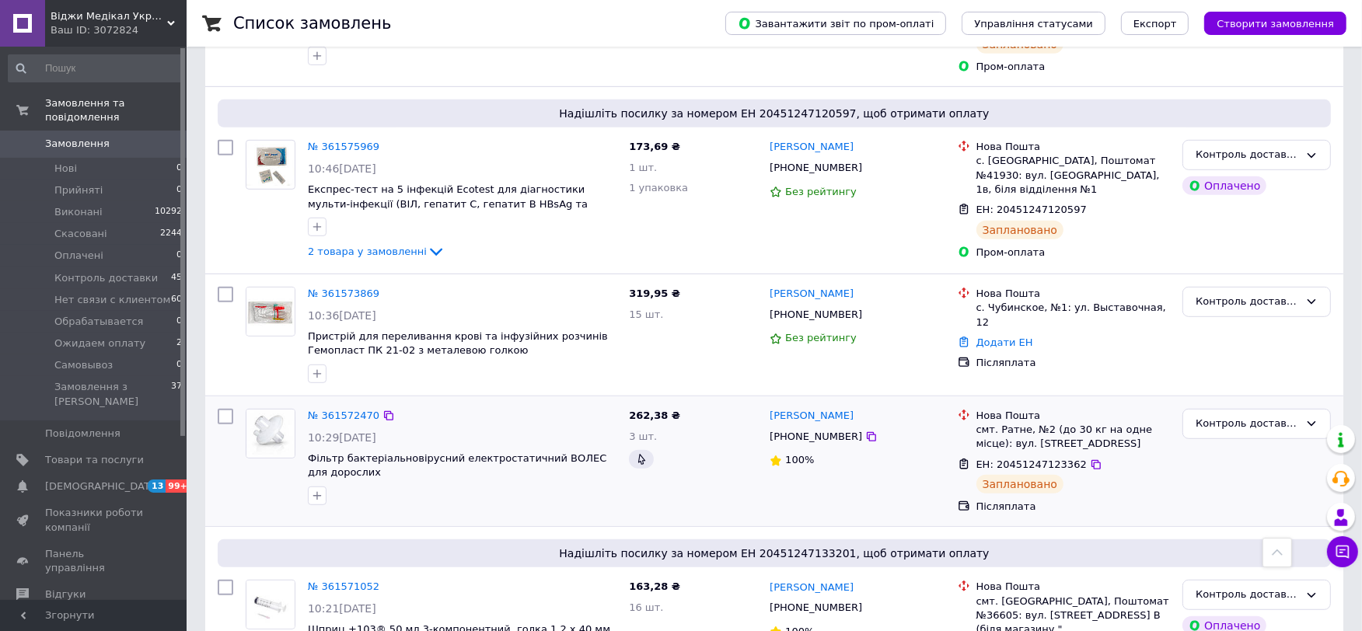
scroll to position [864, 0]
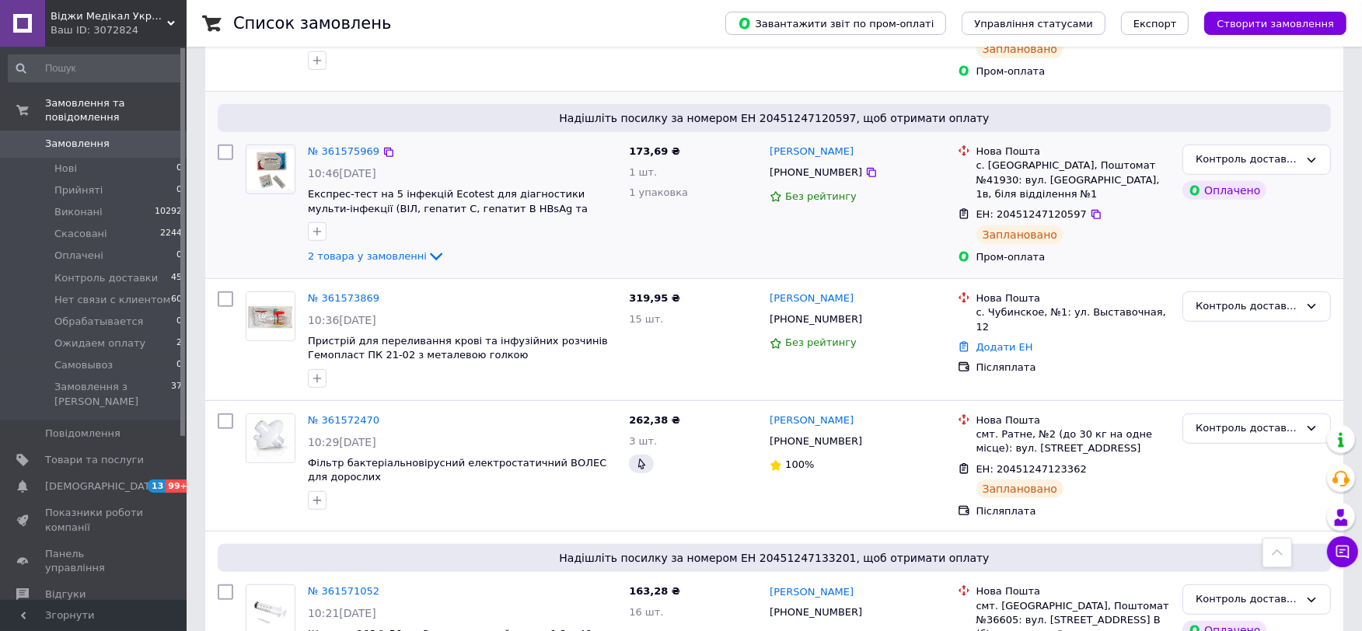
drag, startPoint x: 854, startPoint y: 323, endPoint x: 666, endPoint y: 165, distance: 245.5
click at [865, 323] on icon at bounding box center [871, 319] width 12 height 12
click at [1000, 341] on link "Додати ЕН" at bounding box center [1005, 347] width 57 height 12
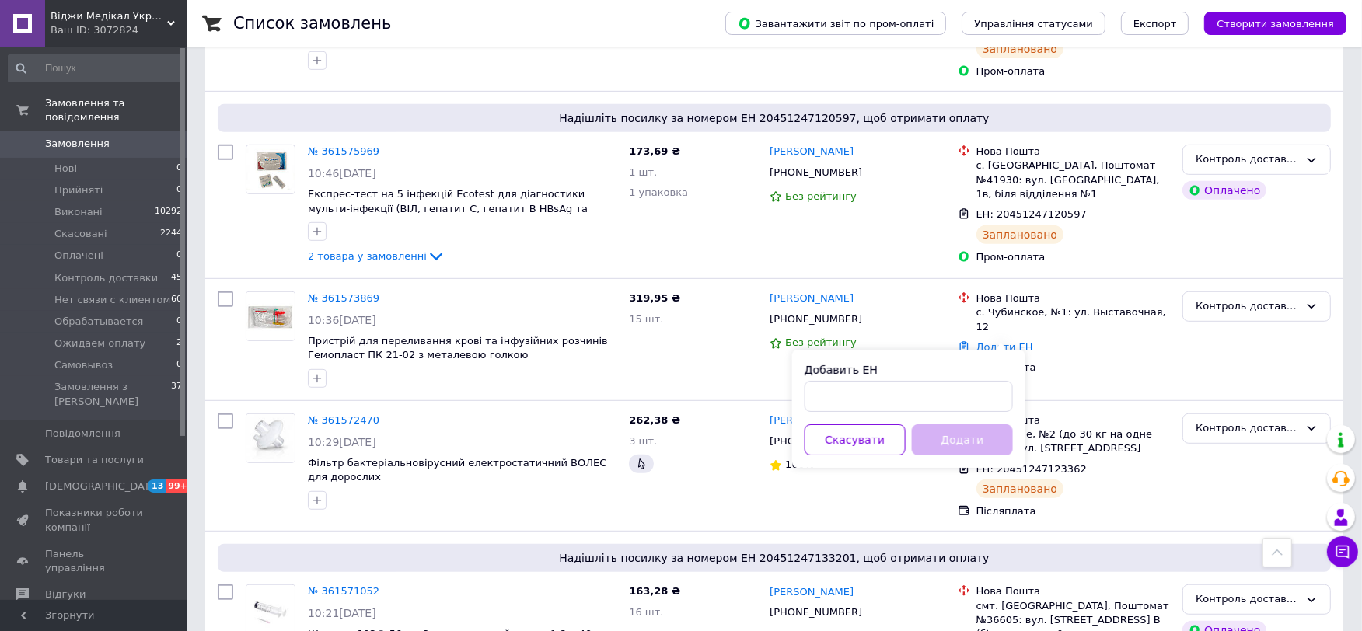
click at [954, 413] on div "Добавить ЕН Скасувати Додати" at bounding box center [908, 409] width 233 height 118
click at [956, 399] on input "Добавить ЕН" at bounding box center [909, 396] width 208 height 31
paste input "20451246995232"
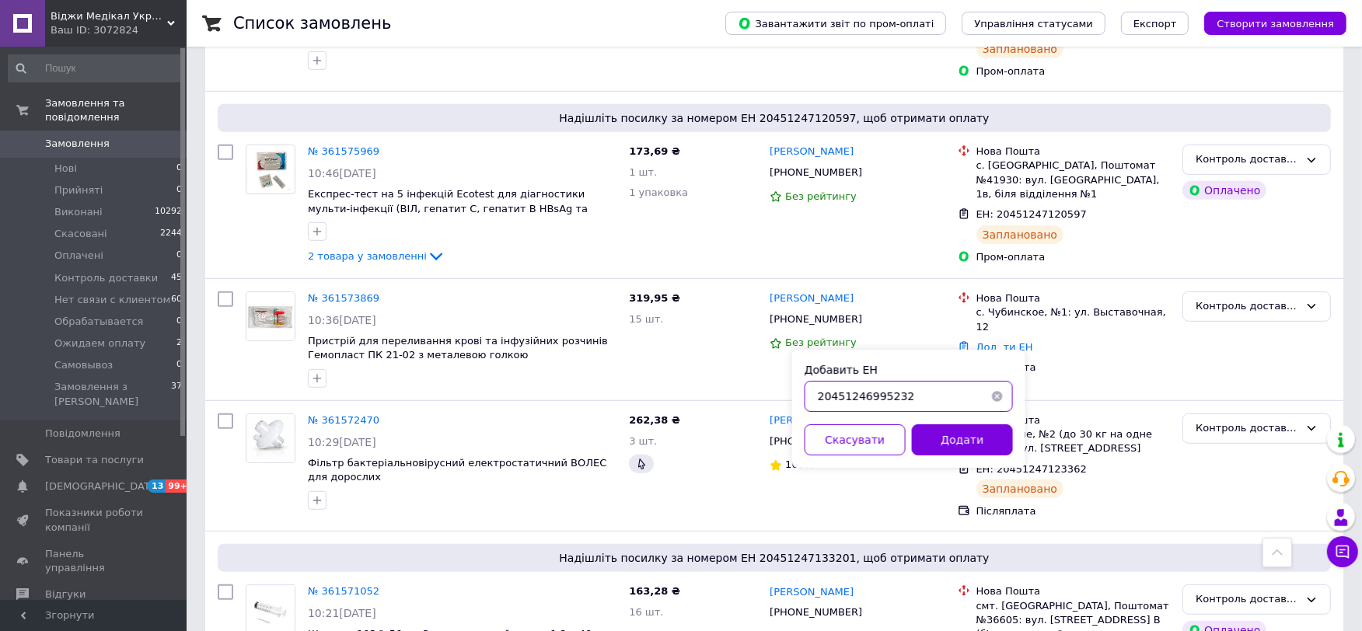
type input "20451246995232"
click at [968, 440] on button "Додати" at bounding box center [962, 440] width 101 height 31
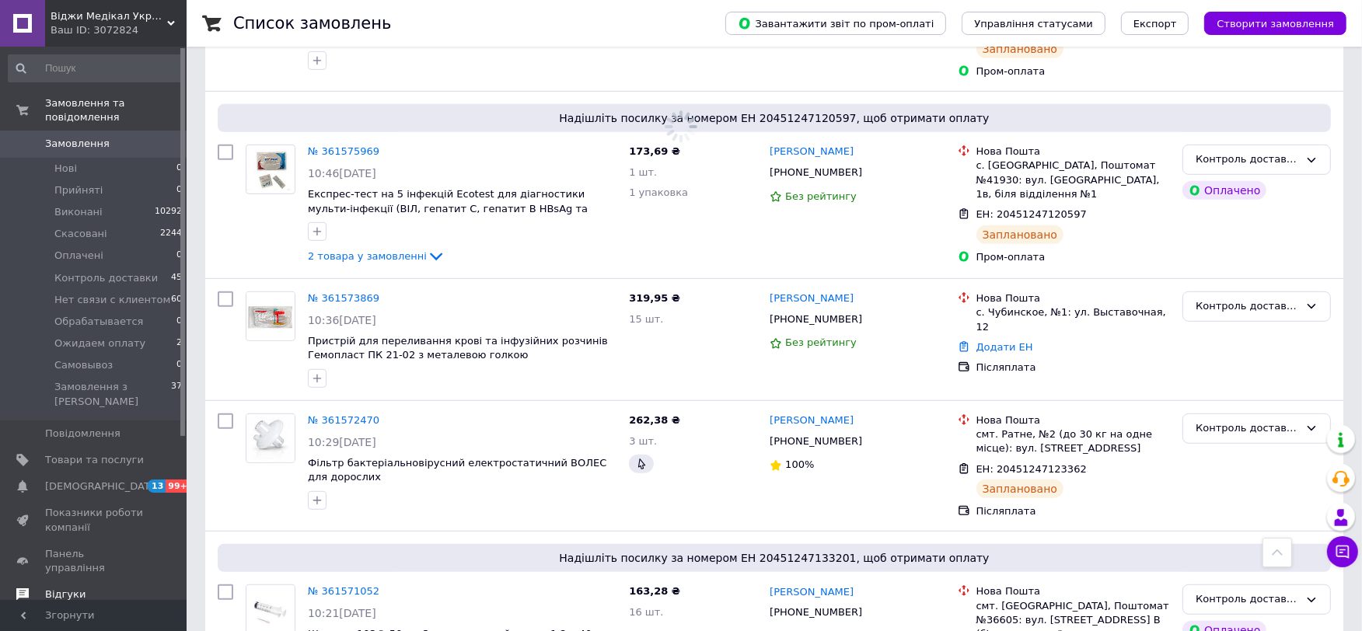
click at [78, 588] on span "Відгуки" at bounding box center [65, 595] width 40 height 14
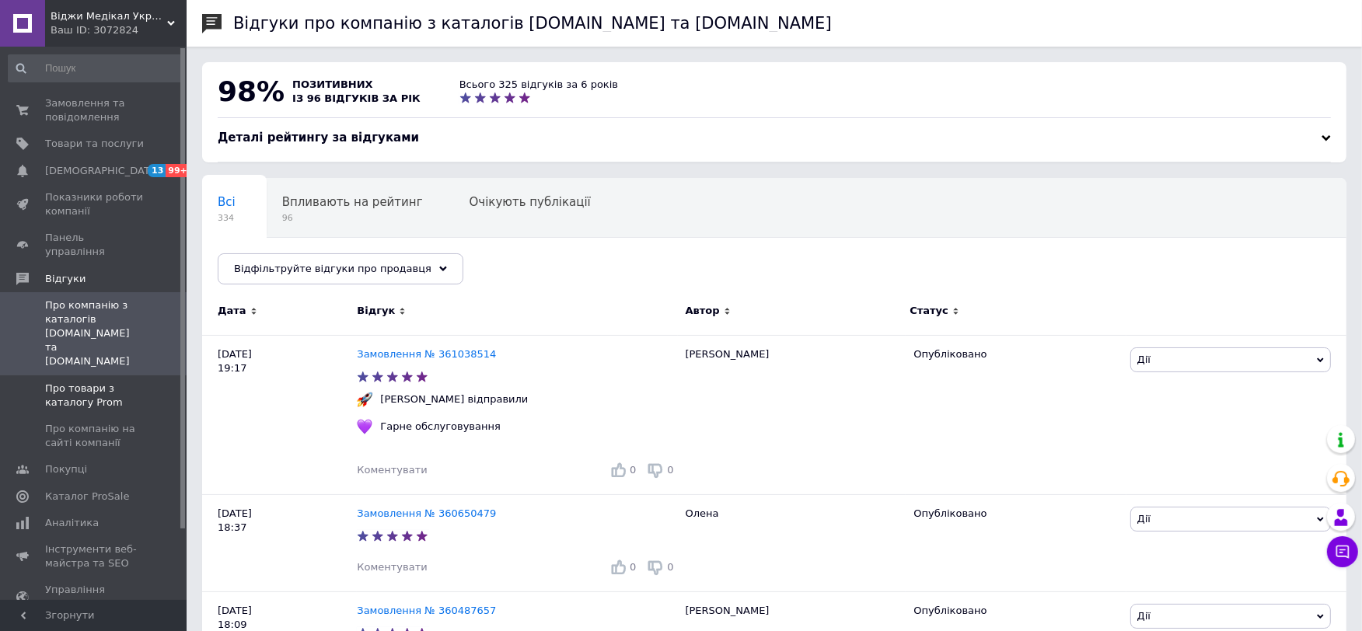
click at [117, 382] on span "Про товари з каталогу Prom" at bounding box center [94, 396] width 99 height 28
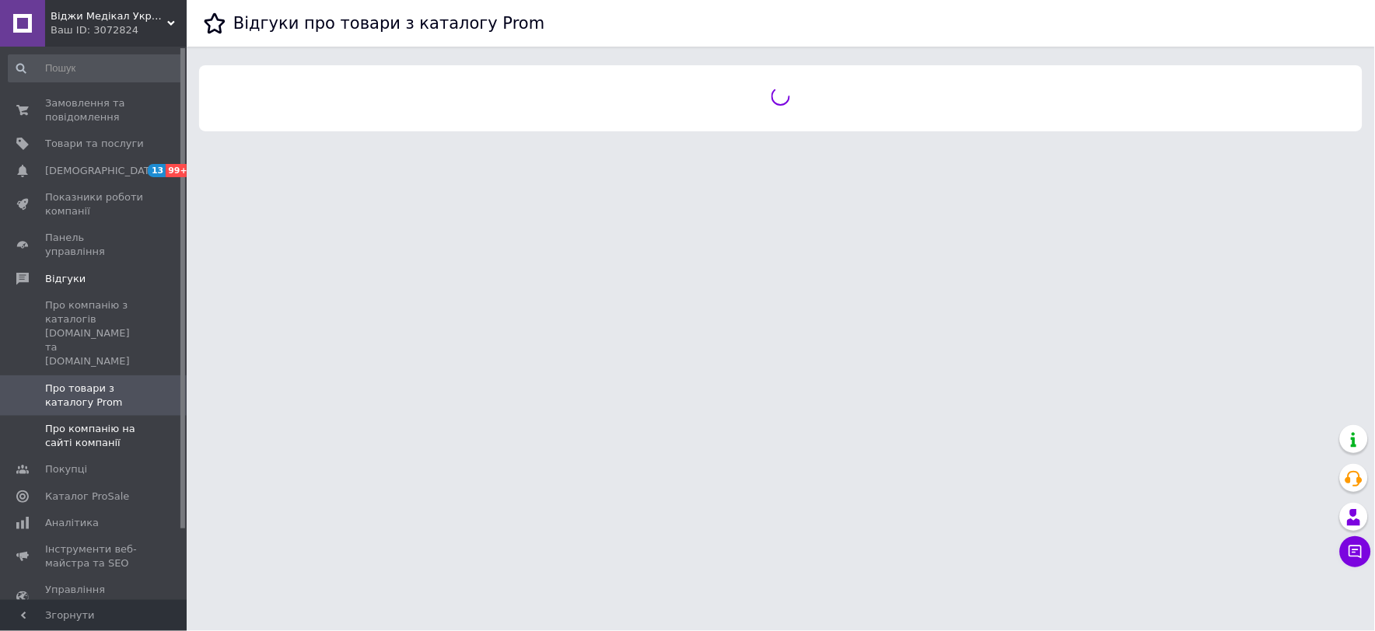
click at [105, 422] on span "Про компанію на сайті компанії" at bounding box center [94, 436] width 99 height 28
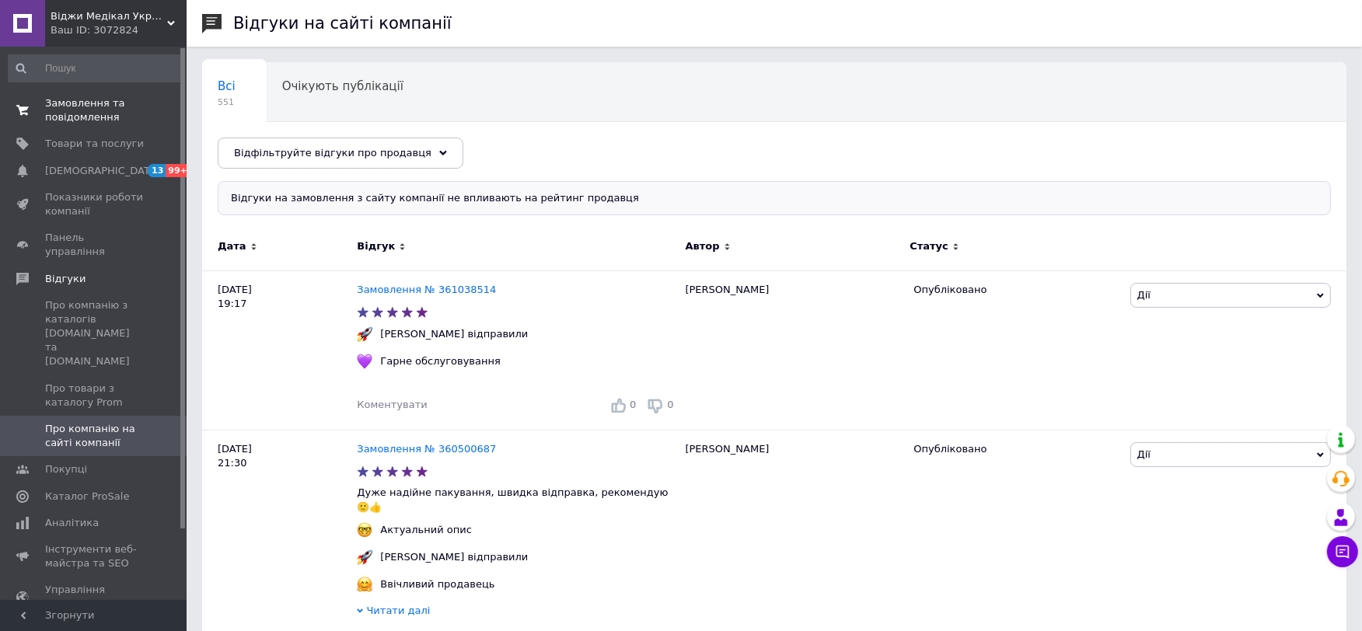
click at [109, 104] on span "Замовлення та повідомлення" at bounding box center [94, 110] width 99 height 28
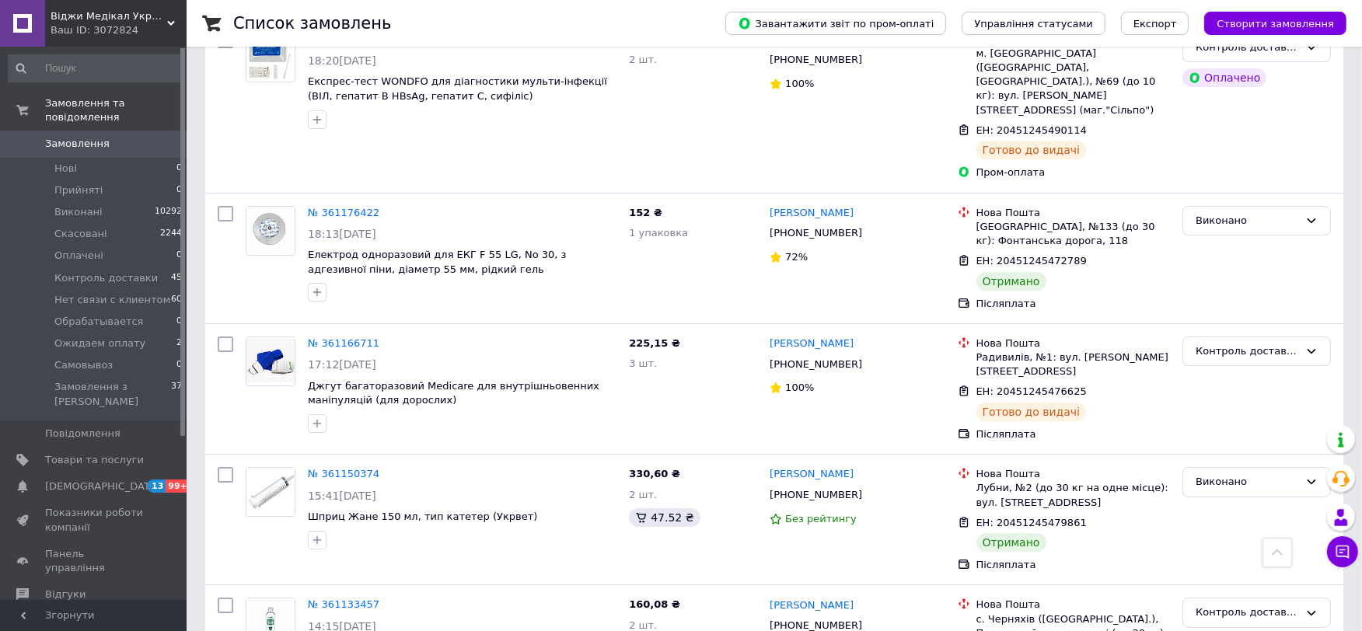
scroll to position [6047, 0]
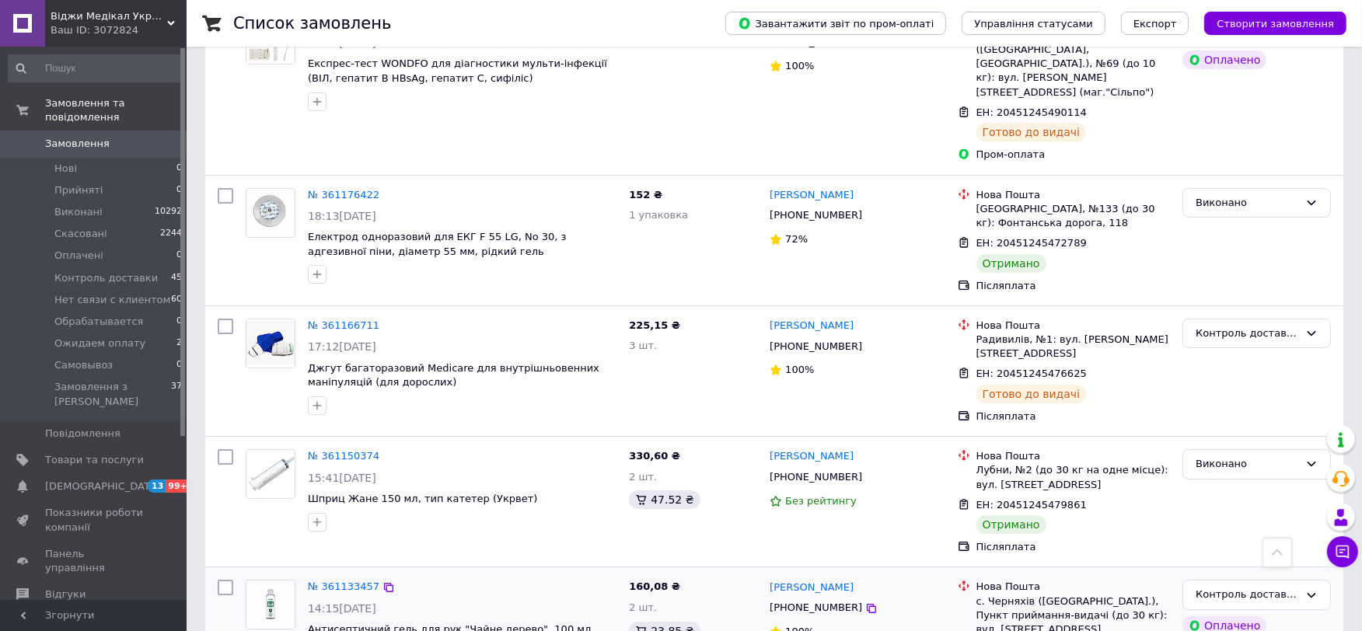
click at [1306, 580] on div "Контроль доставки" at bounding box center [1257, 595] width 149 height 30
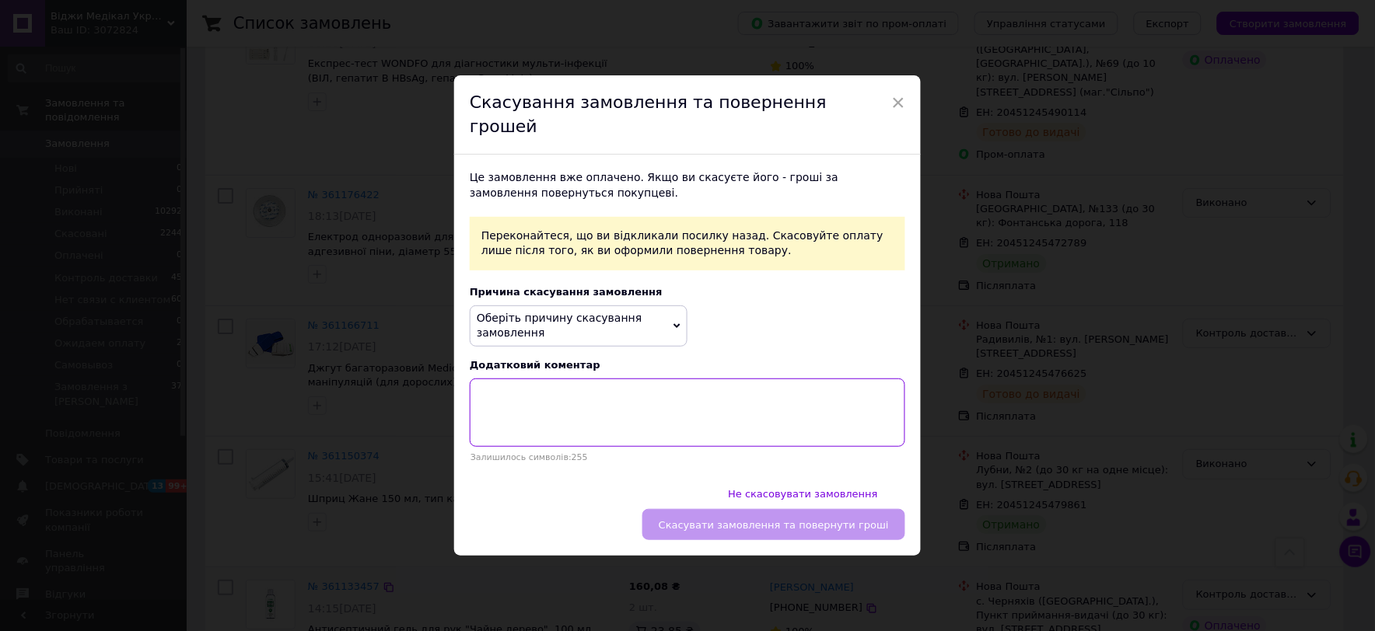
click at [585, 422] on textarea at bounding box center [687, 413] width 435 height 68
click at [638, 337] on span "Оберіть причину скасування замовлення" at bounding box center [579, 326] width 218 height 41
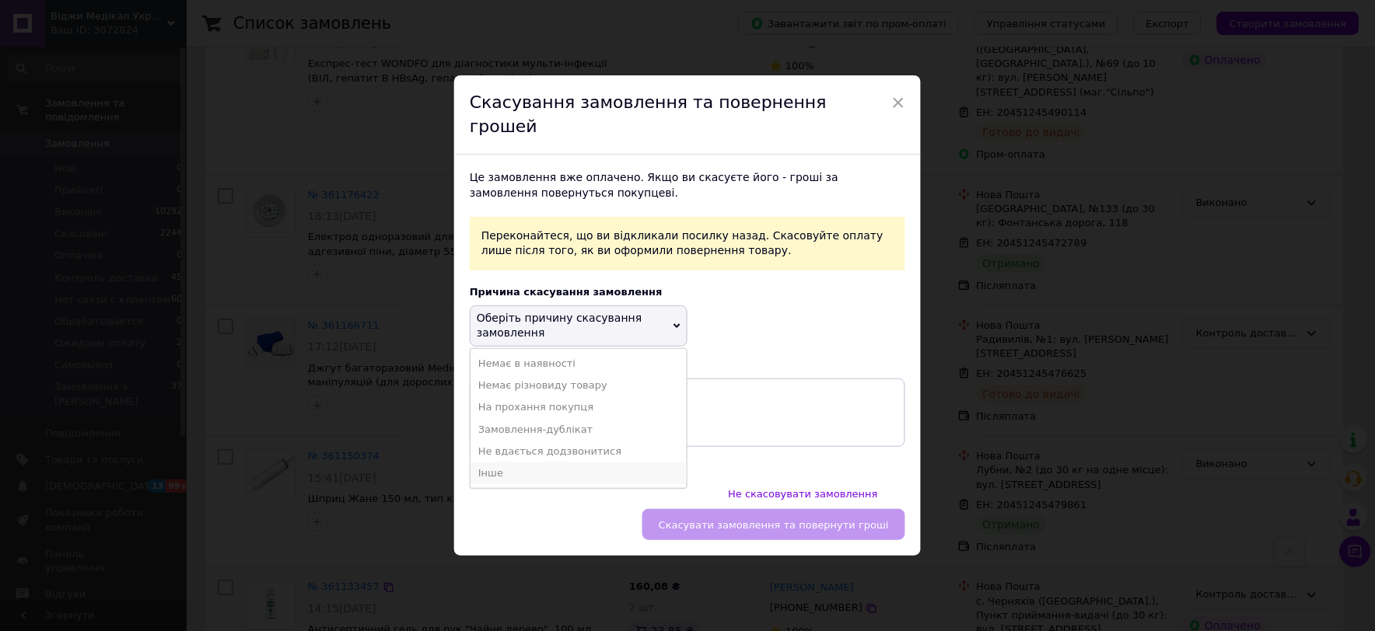
click at [494, 477] on li "Інше" at bounding box center [578, 474] width 216 height 22
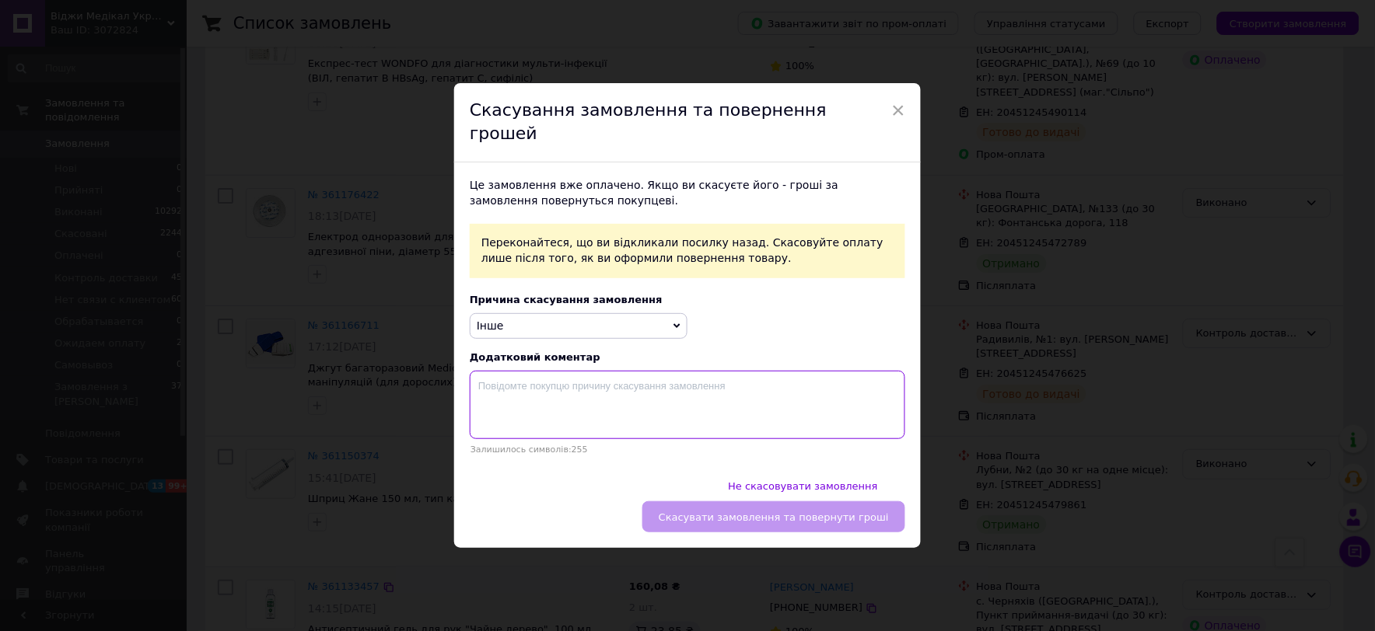
click at [584, 432] on textarea at bounding box center [687, 405] width 435 height 68
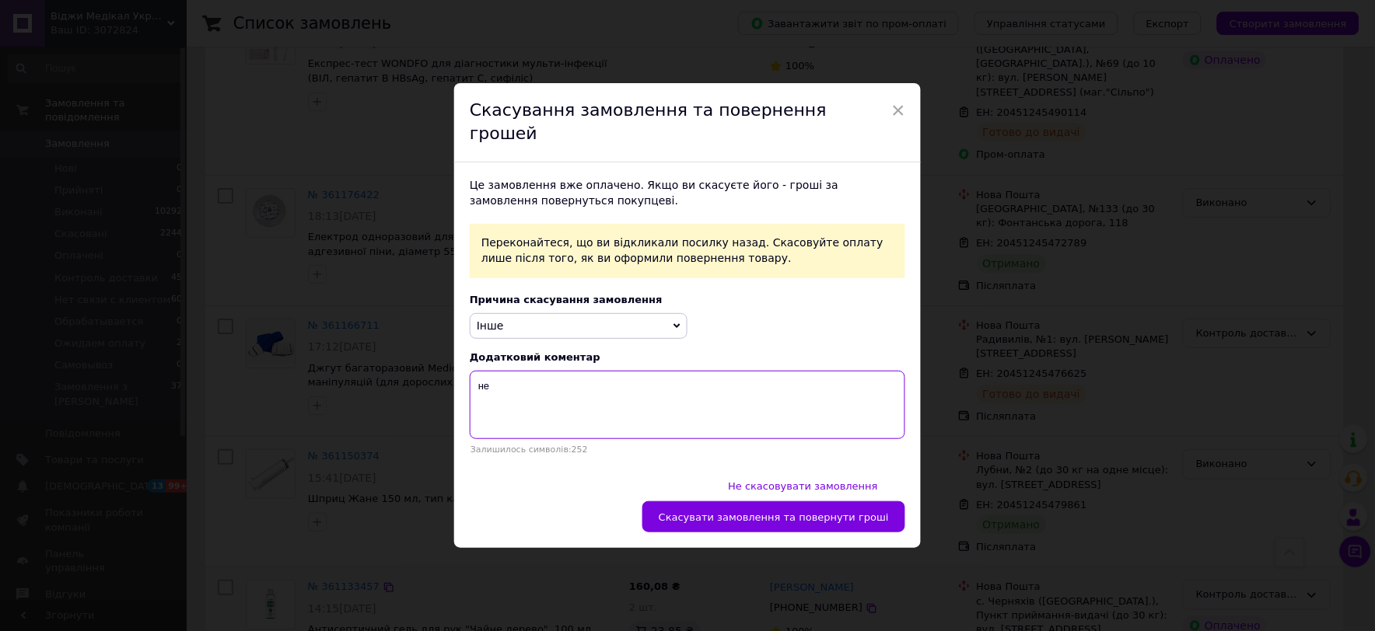
type textarea "н"
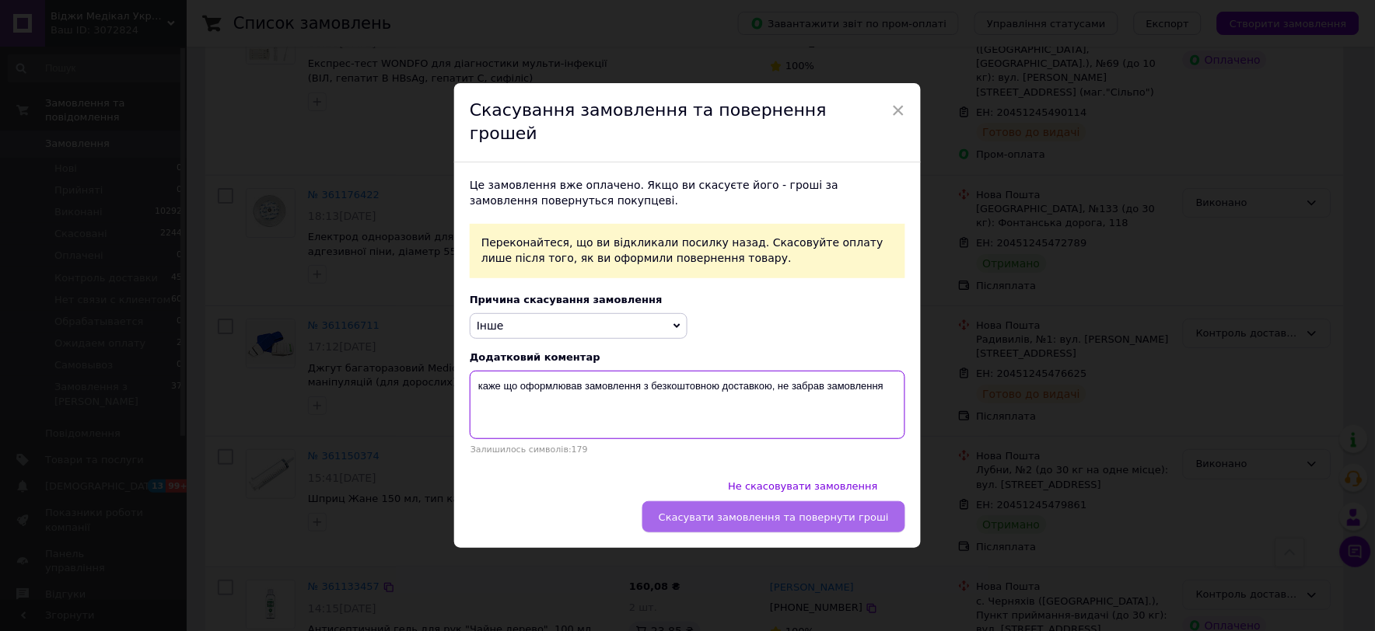
type textarea "каже що оформлював замовлення з безкоштовною доставкою, не забрав замовлення"
click at [794, 512] on span "Скасувати замовлення та повернути гроші" at bounding box center [774, 518] width 230 height 12
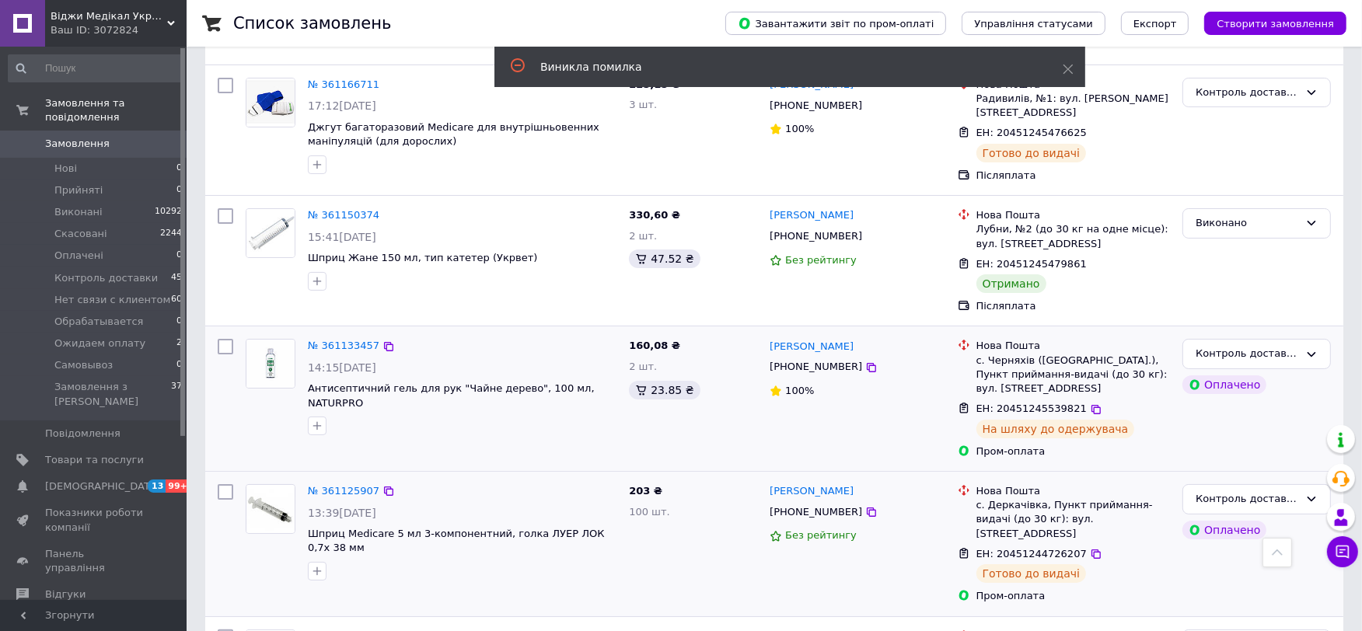
scroll to position [6306, 0]
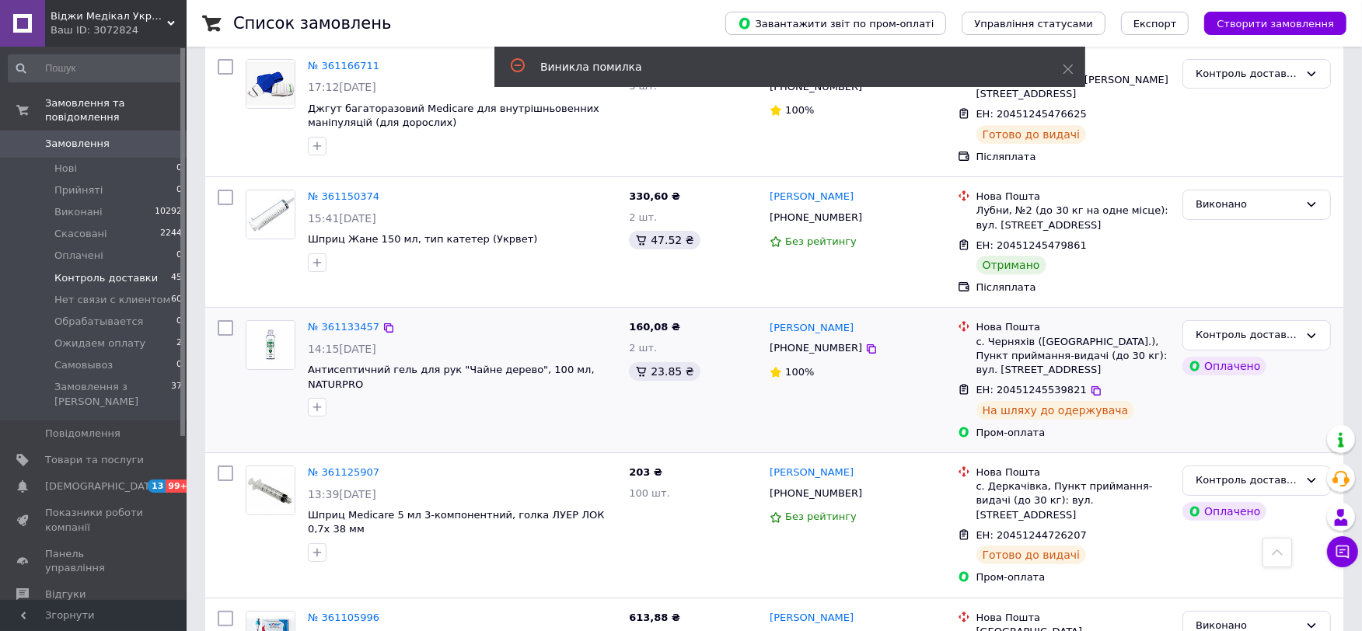
click at [132, 271] on span "Контроль доставки" at bounding box center [105, 278] width 103 height 14
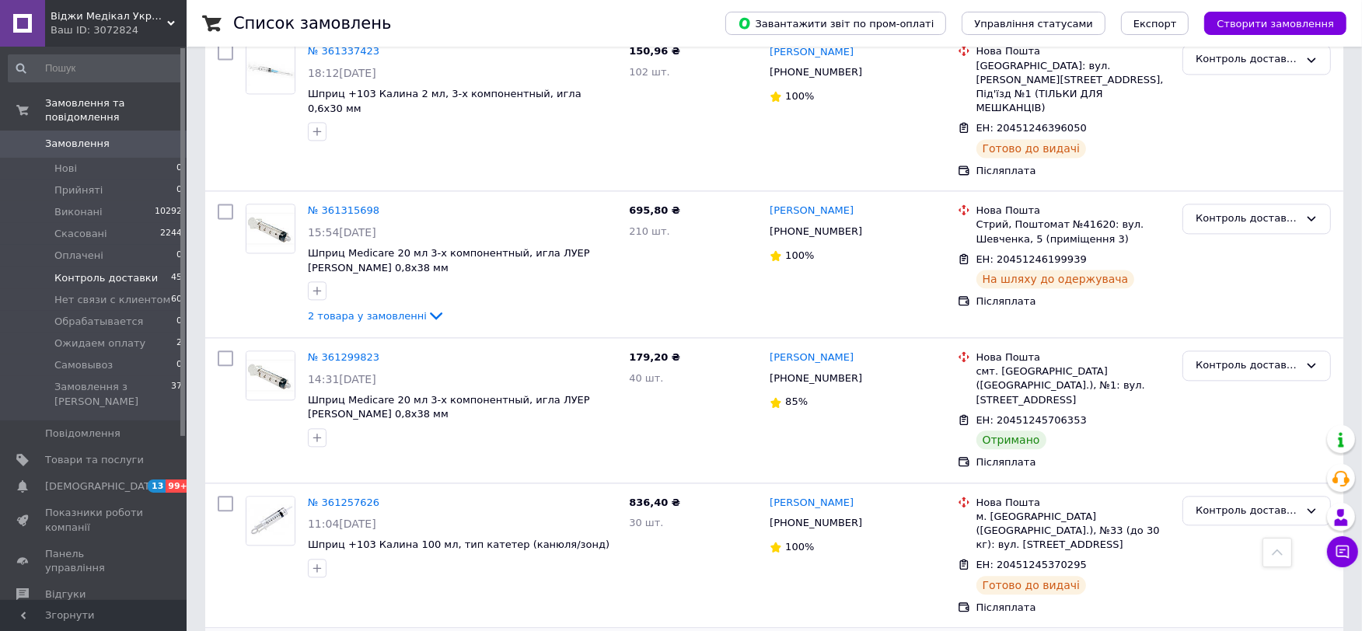
scroll to position [3542, 0]
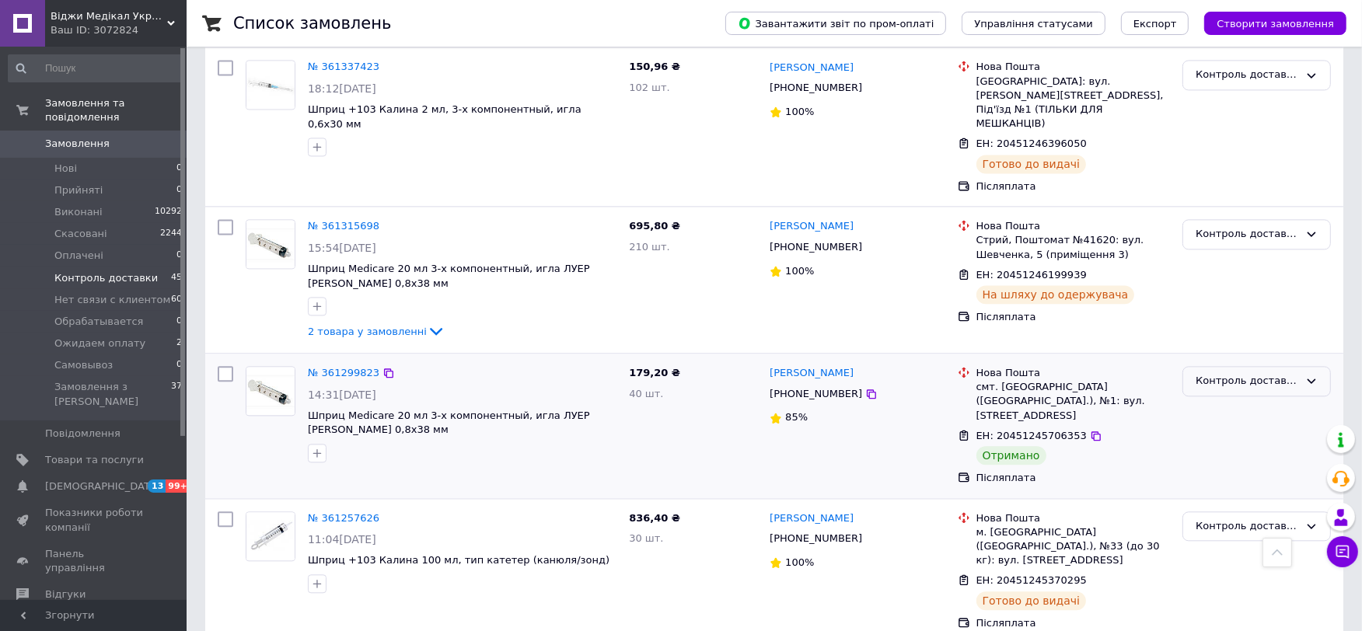
click at [1270, 373] on div "Контроль доставки" at bounding box center [1247, 381] width 103 height 16
drag, startPoint x: 1225, startPoint y: 274, endPoint x: 1225, endPoint y: 285, distance: 10.1
click at [1225, 428] on li "Виконано" at bounding box center [1256, 442] width 147 height 29
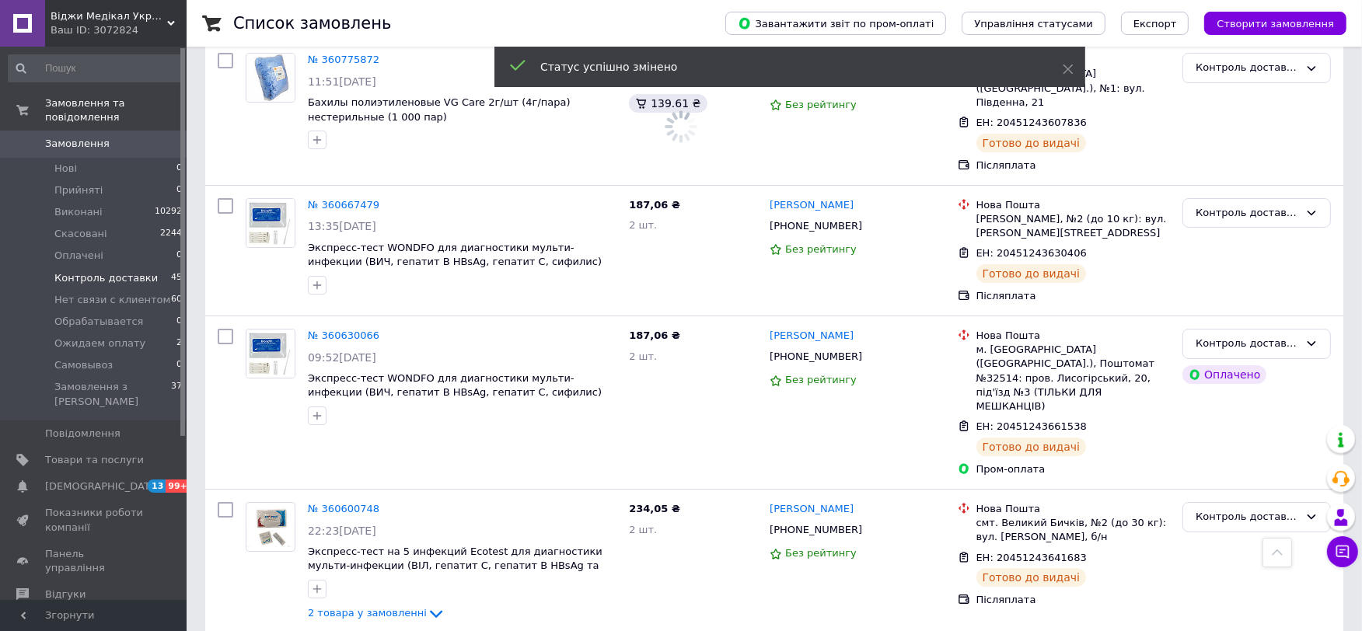
scroll to position [5935, 0]
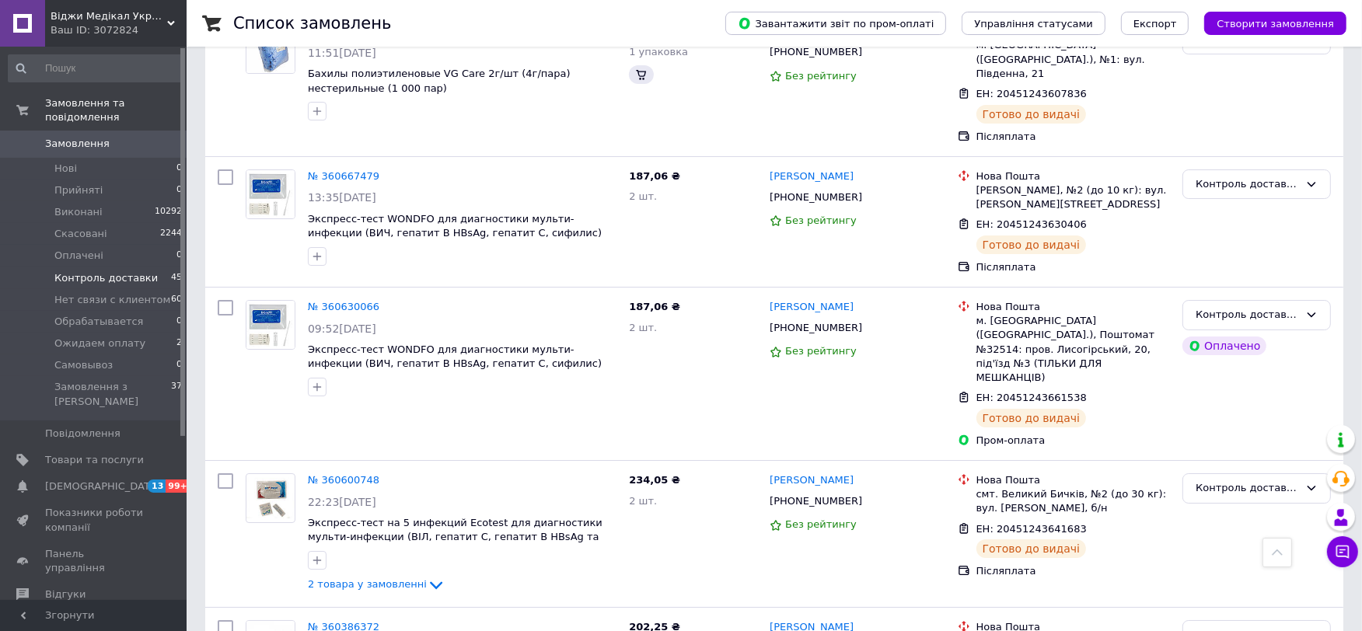
click at [119, 271] on span "Контроль доставки" at bounding box center [105, 278] width 103 height 14
click at [80, 588] on span "Відгуки" at bounding box center [94, 595] width 99 height 14
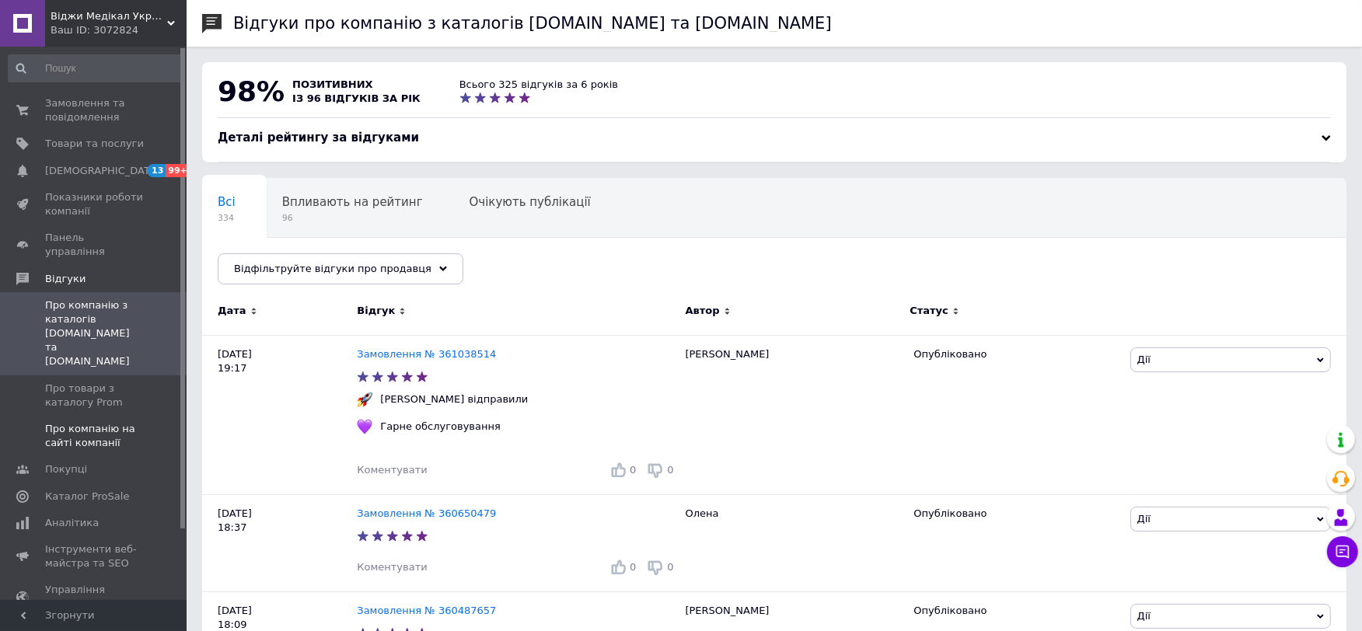
click at [135, 422] on span "Про компанію на сайті компанії" at bounding box center [94, 436] width 99 height 28
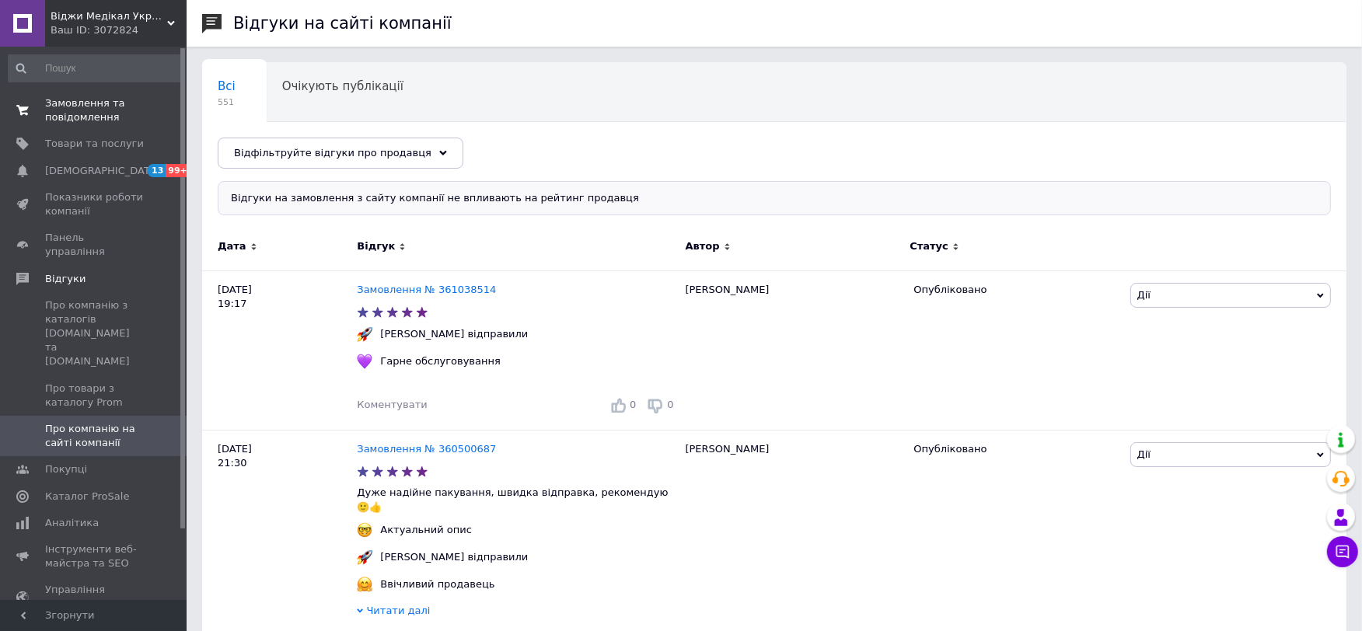
click at [92, 105] on span "Замовлення та повідомлення" at bounding box center [94, 110] width 99 height 28
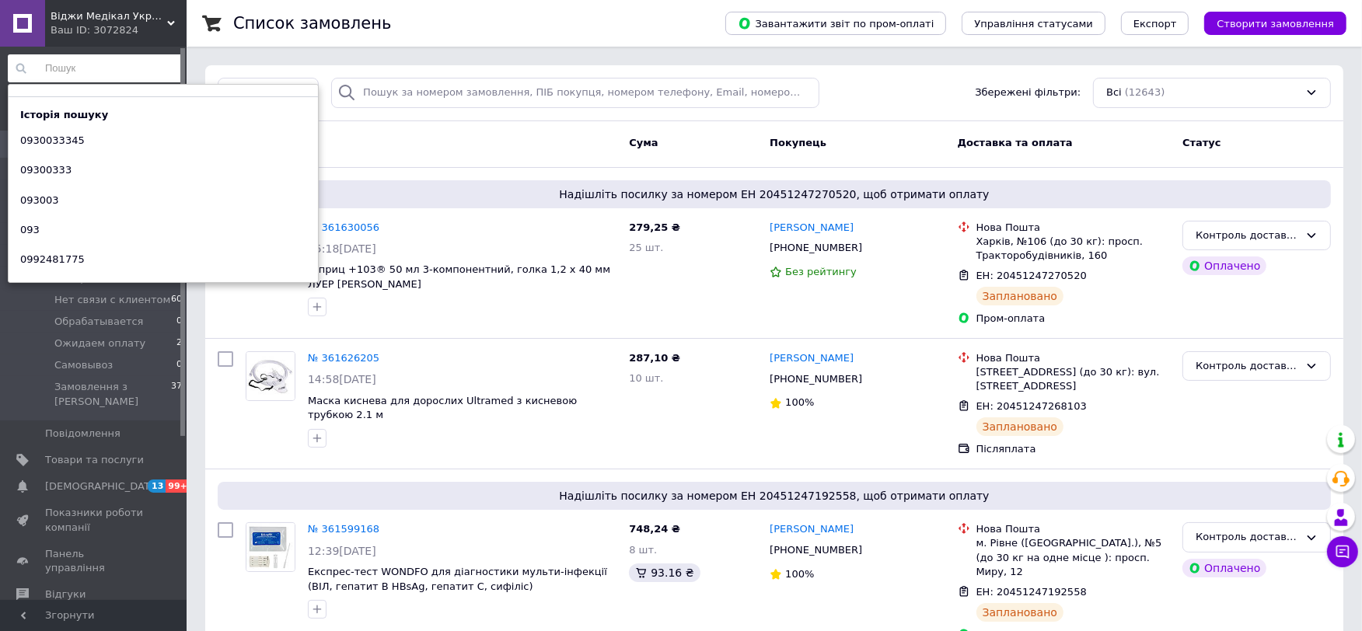
click at [133, 65] on input at bounding box center [96, 68] width 176 height 28
paste input "gs110102c2"
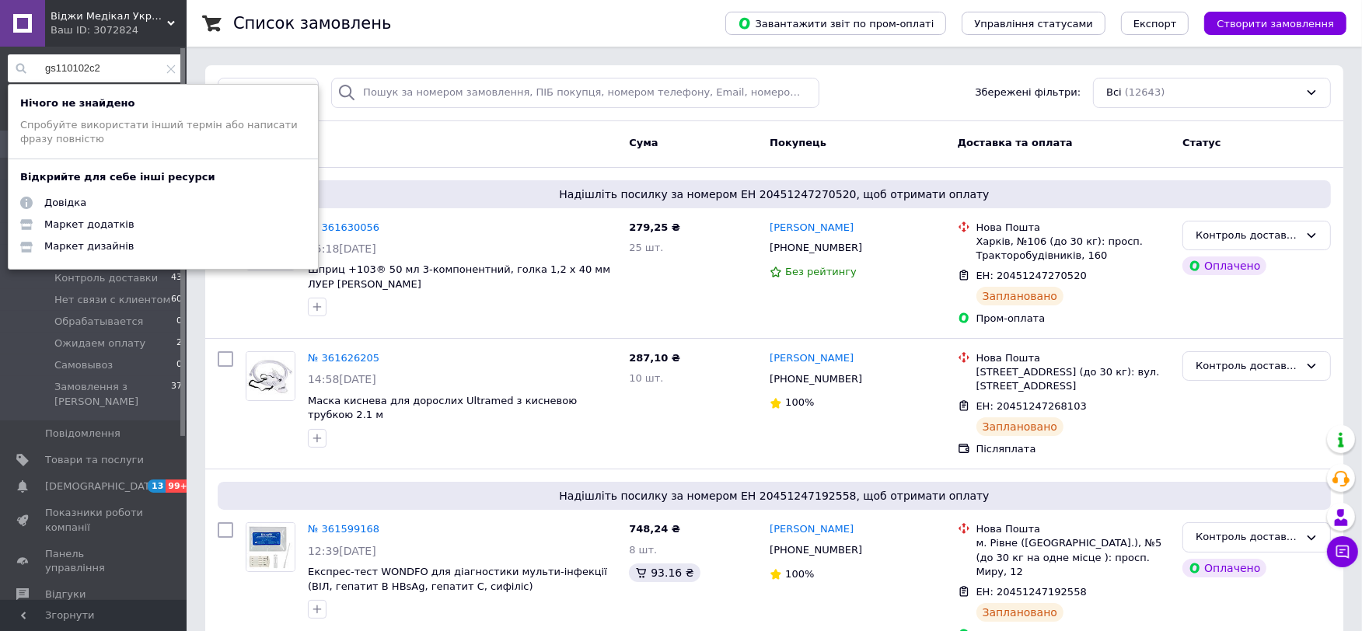
type input "gs110102c2"
